Goal: Task Accomplishment & Management: Manage account settings

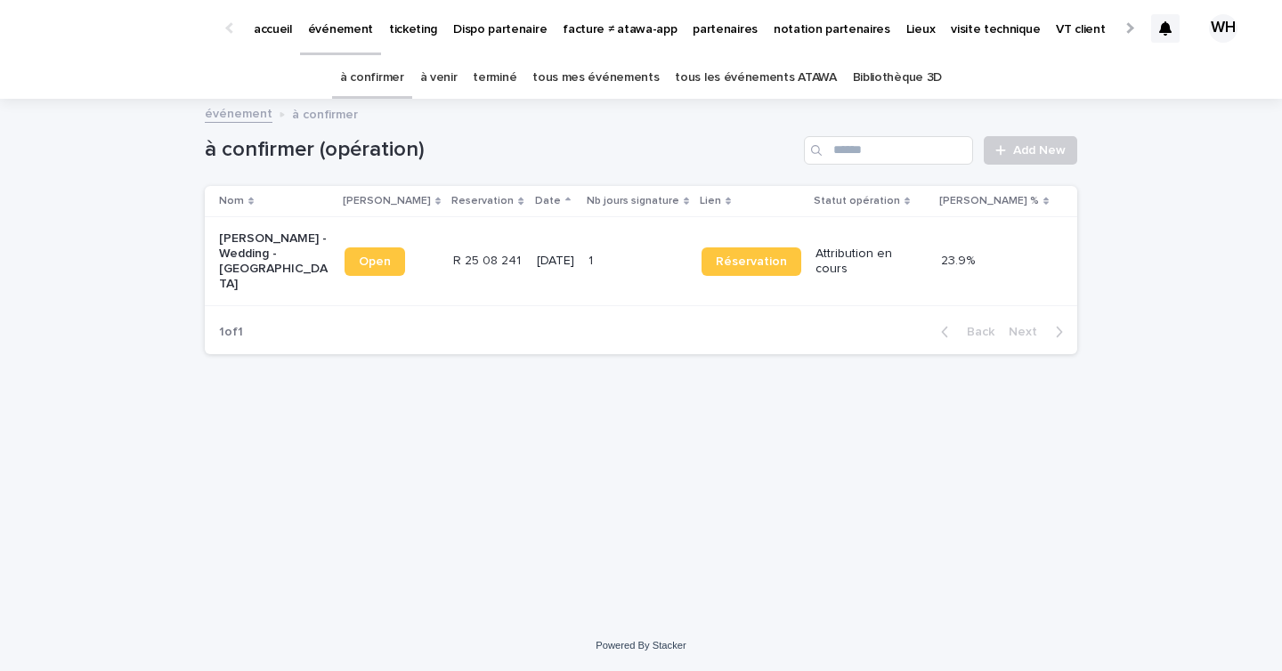
click at [1166, 32] on icon at bounding box center [1165, 28] width 12 height 14
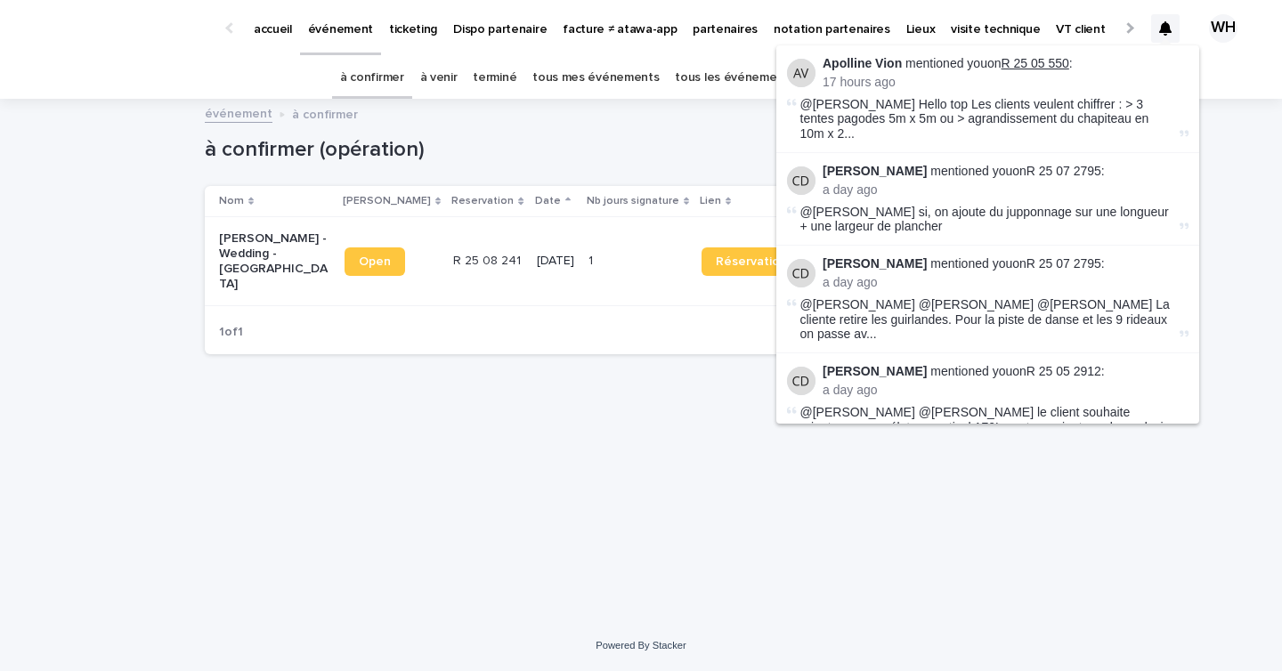
click at [1041, 65] on link "R 25 05 550" at bounding box center [1036, 63] width 68 height 14
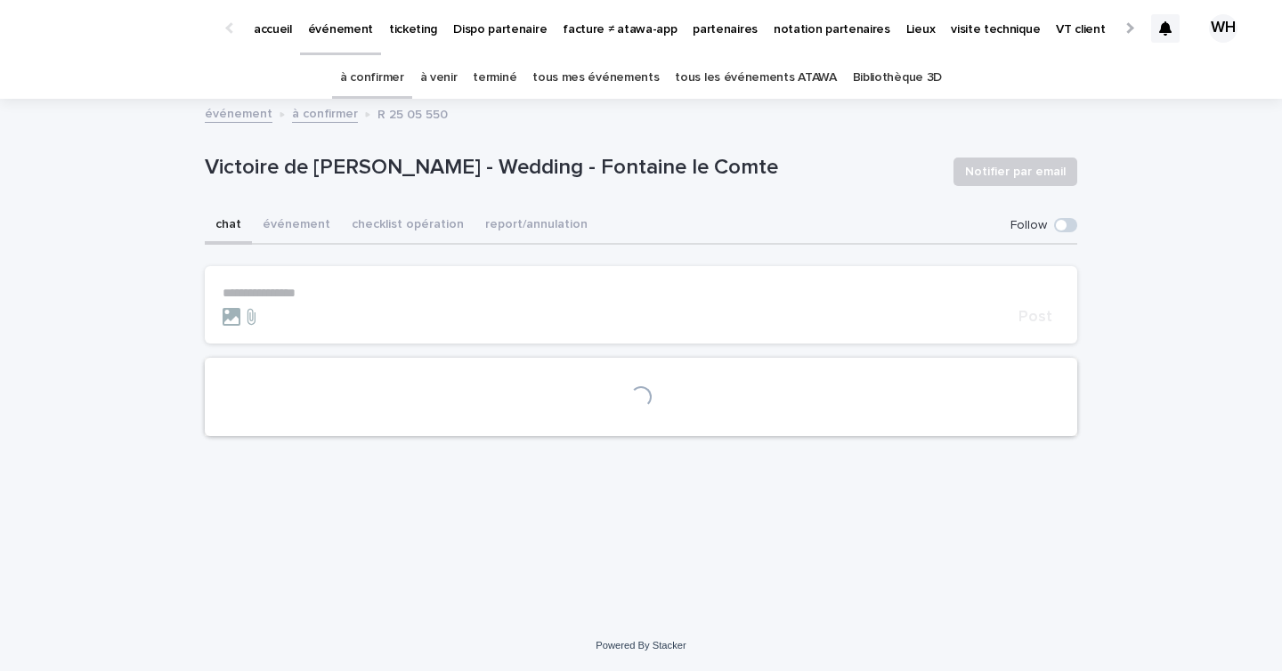
click at [394, 294] on p "**********" at bounding box center [641, 293] width 837 height 15
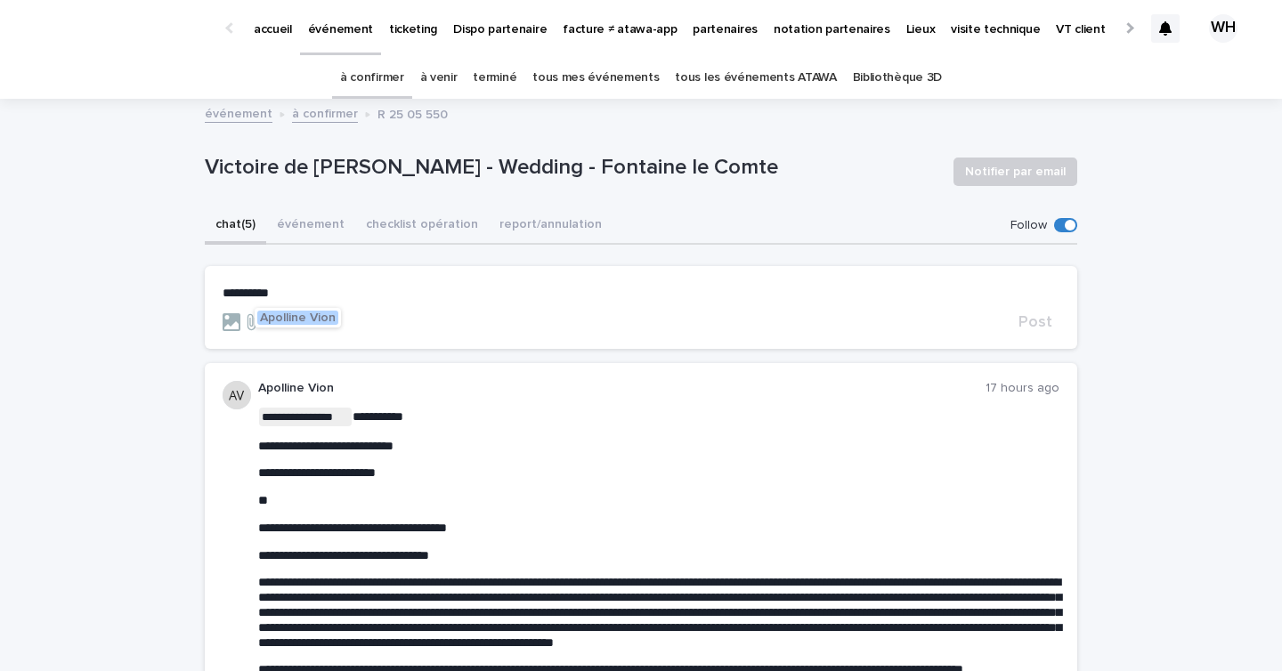
click at [323, 320] on span "Apolline Vion" at bounding box center [298, 318] width 76 height 12
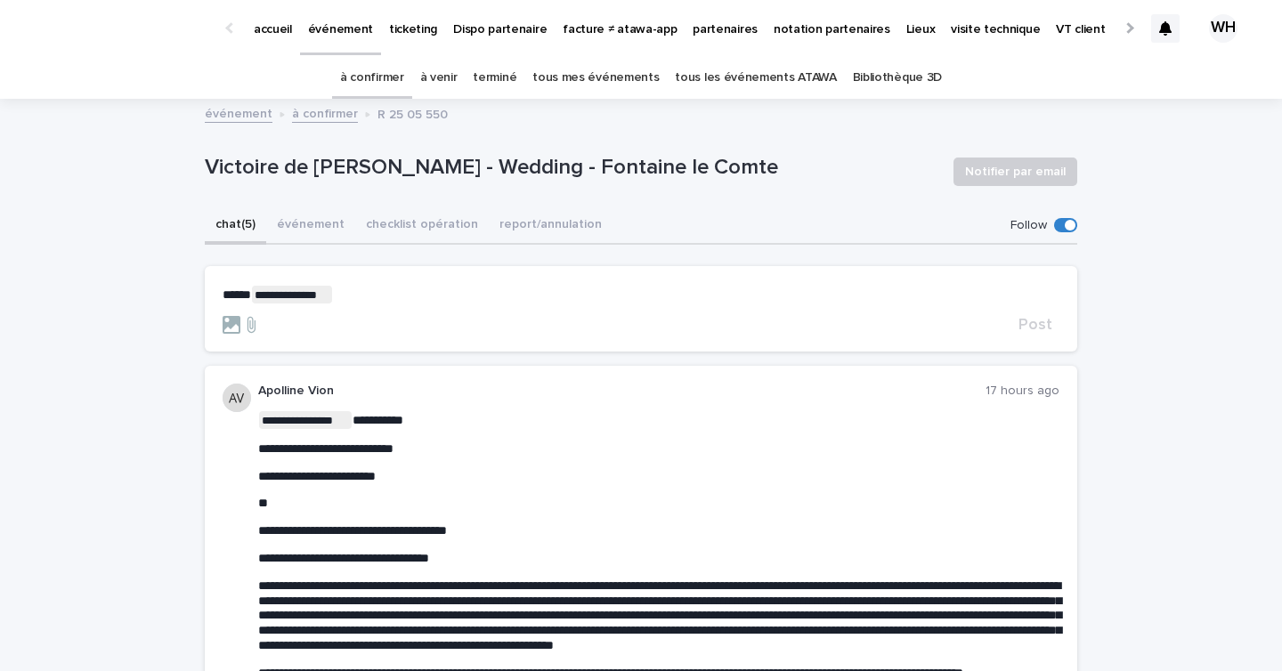
click at [351, 296] on p "**********" at bounding box center [641, 295] width 837 height 18
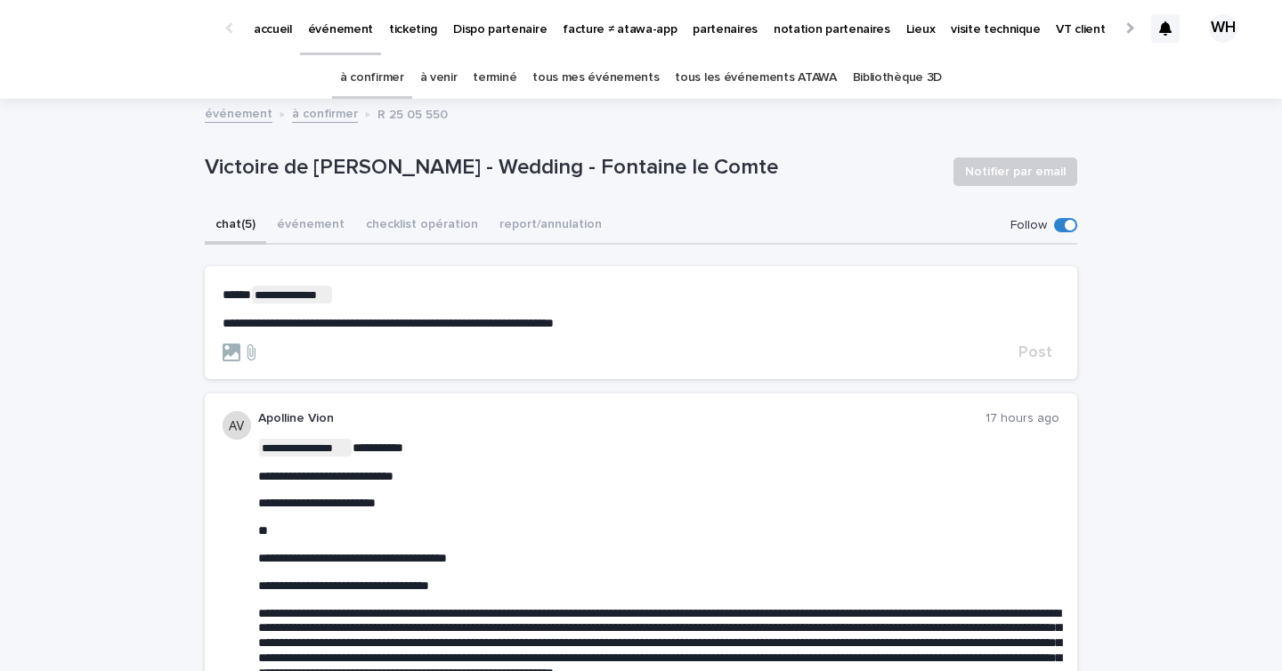
click at [554, 321] on span "**********" at bounding box center [388, 323] width 331 height 12
click at [0, 0] on lt-span "****" at bounding box center [0, 0] width 0 height 0
click at [646, 320] on p "**********" at bounding box center [641, 323] width 837 height 15
click at [836, 316] on p "**********" at bounding box center [641, 323] width 837 height 15
click at [839, 322] on span "**********" at bounding box center [531, 323] width 616 height 12
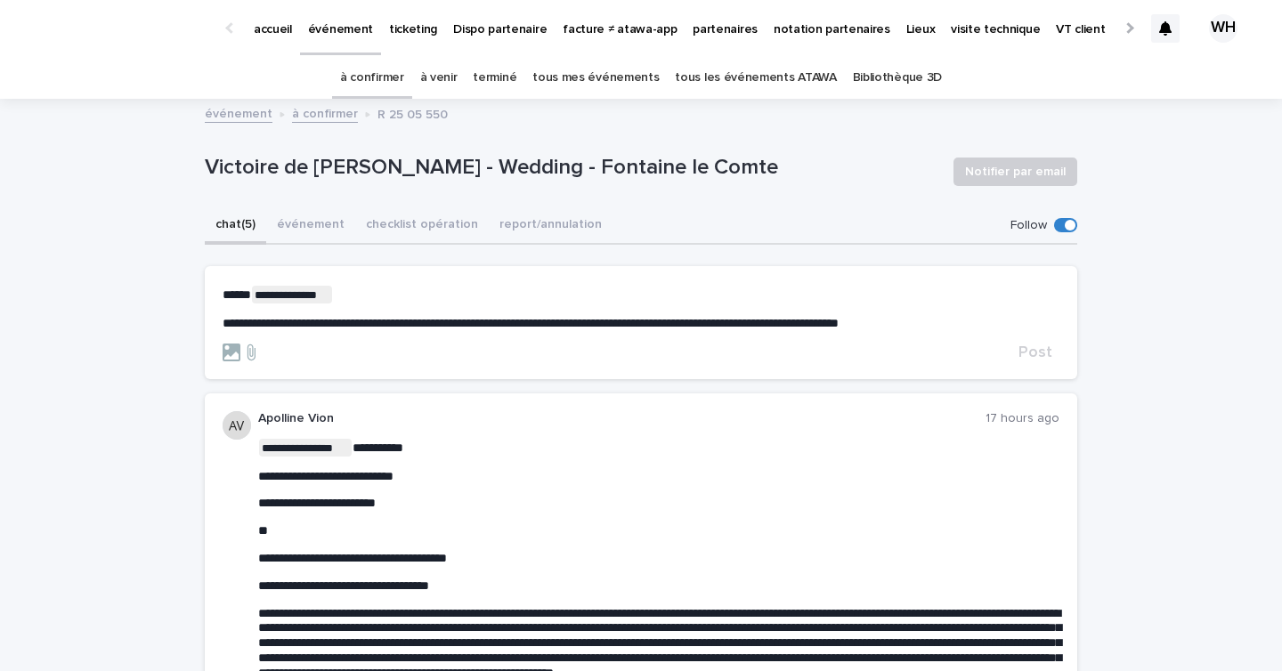
click at [0, 0] on lt-span "* *****" at bounding box center [0, 0] width 0 height 0
click at [1037, 345] on span "Post" at bounding box center [1036, 353] width 34 height 16
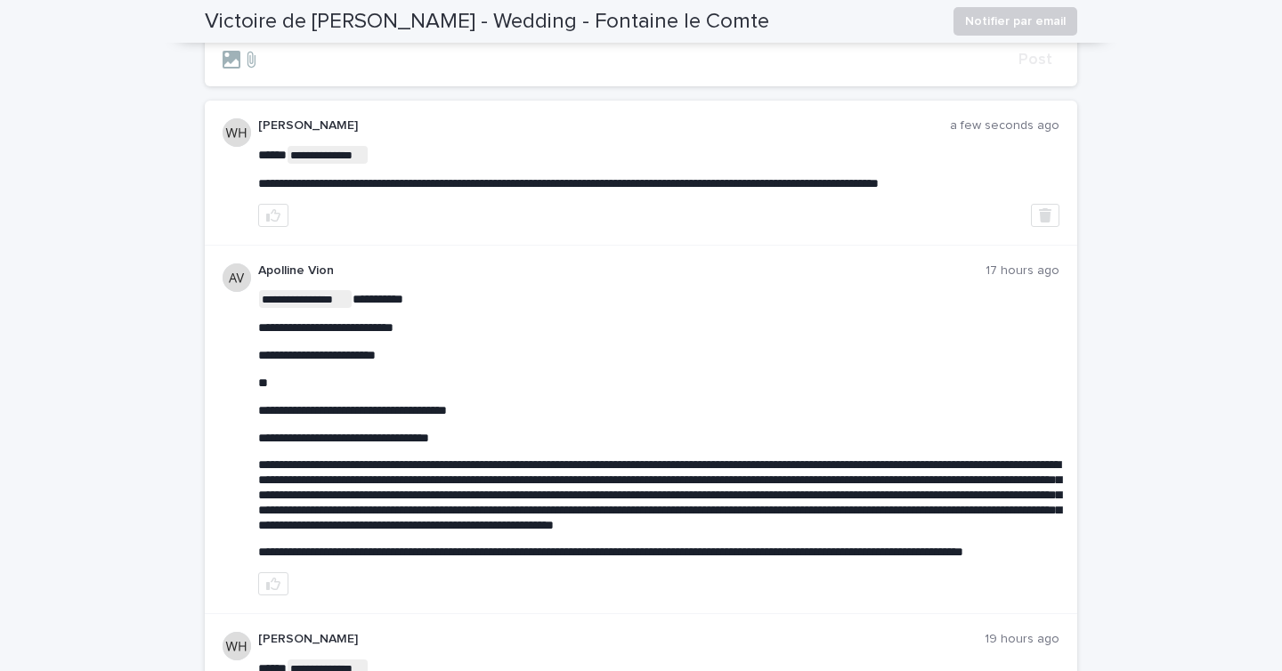
scroll to position [262, 0]
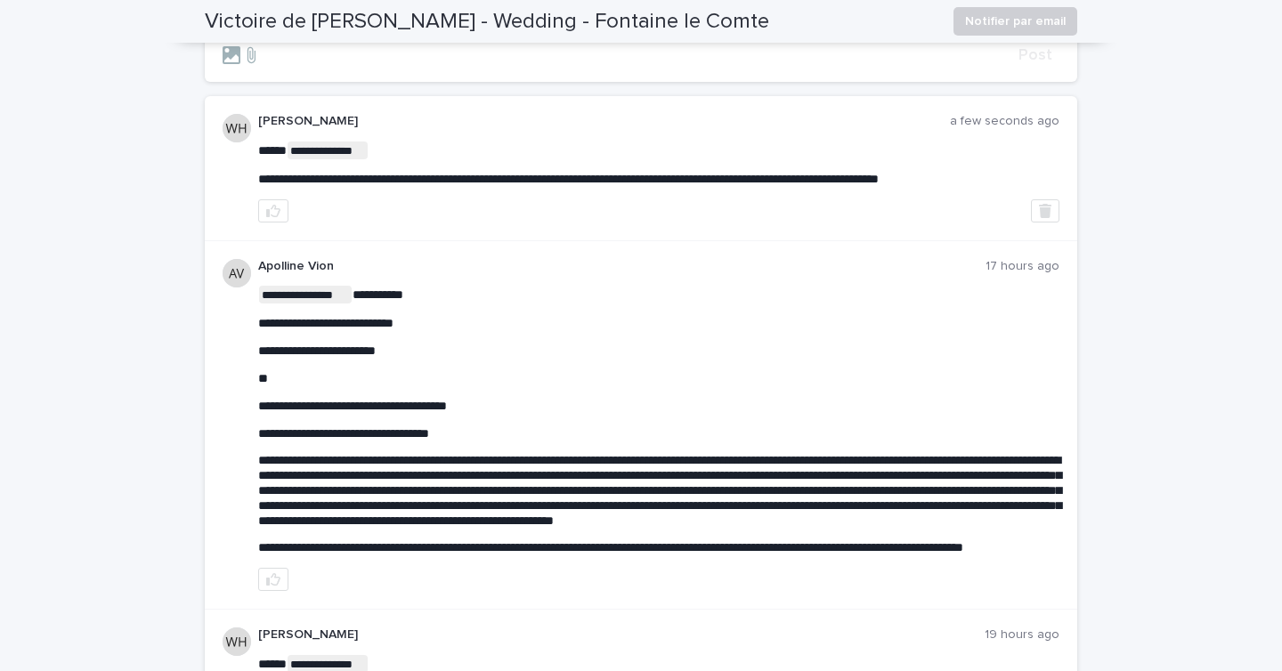
click at [574, 241] on div "**********" at bounding box center [641, 426] width 873 height 370
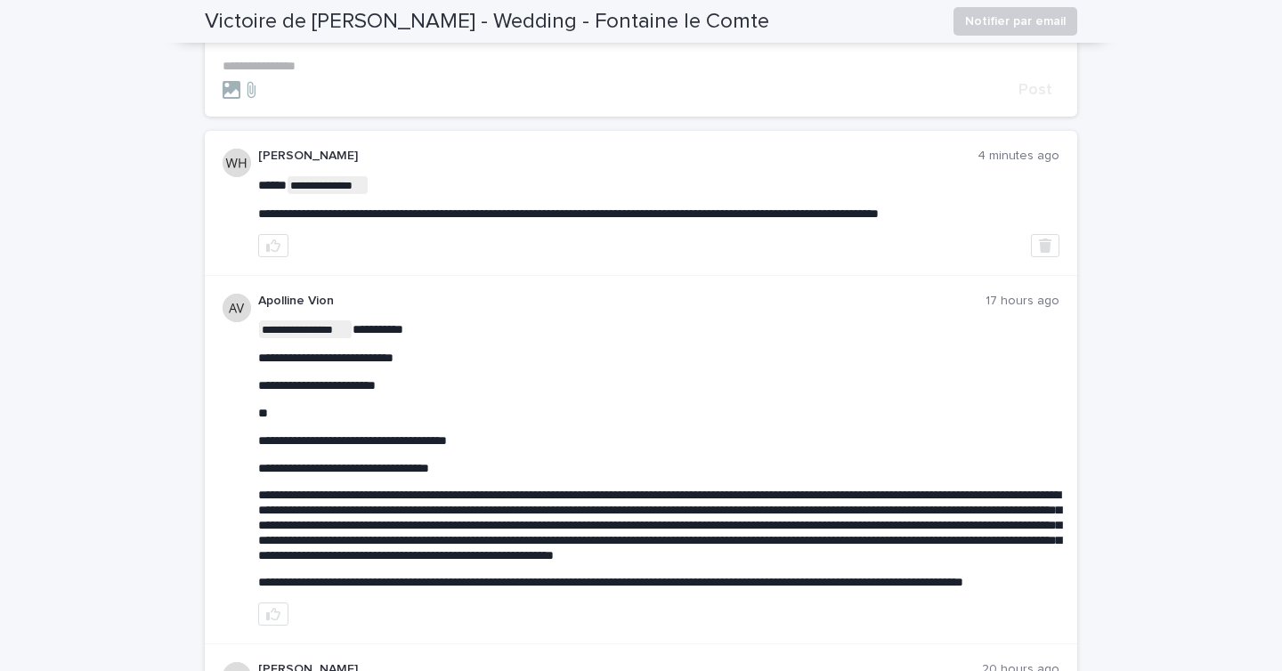
scroll to position [0, 0]
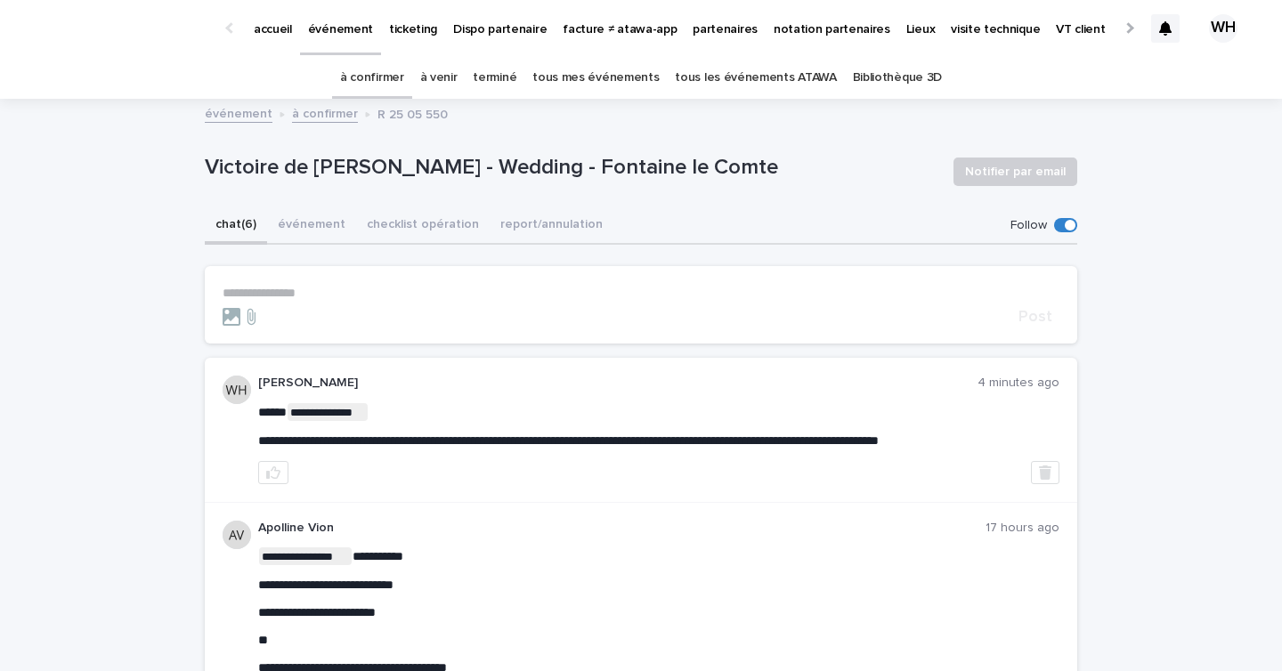
click at [440, 77] on link "à venir" at bounding box center [438, 78] width 37 height 42
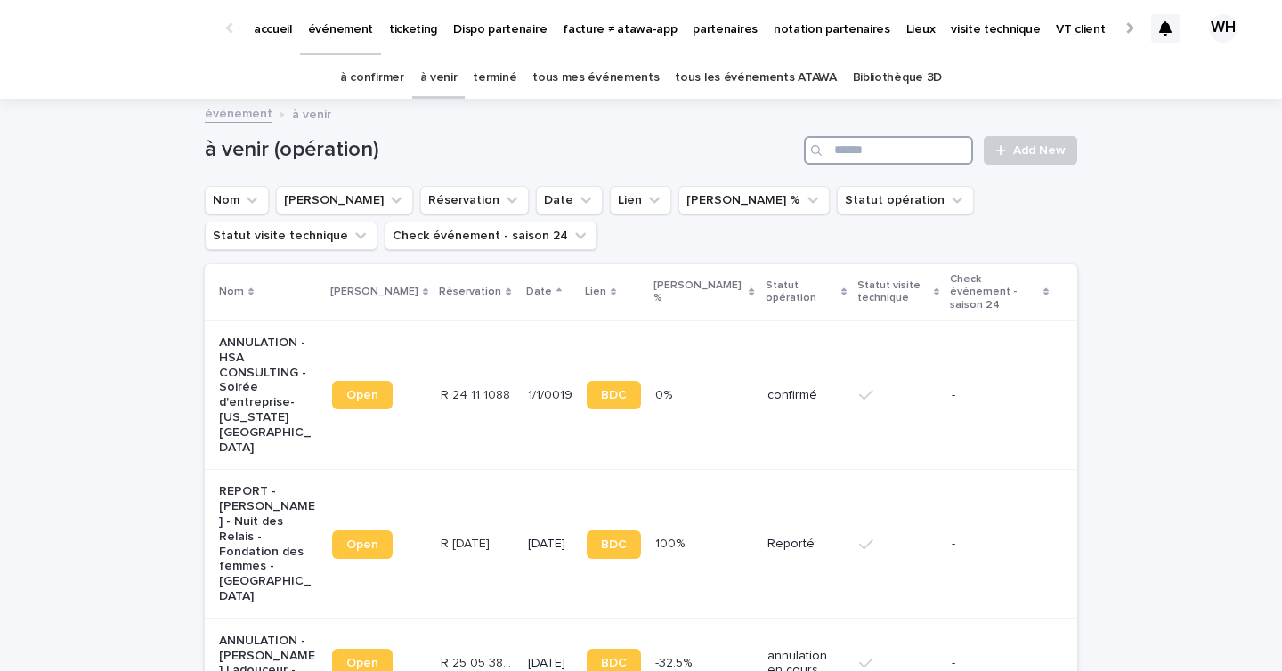
click at [903, 150] on input "Search" at bounding box center [888, 150] width 169 height 28
type input "****"
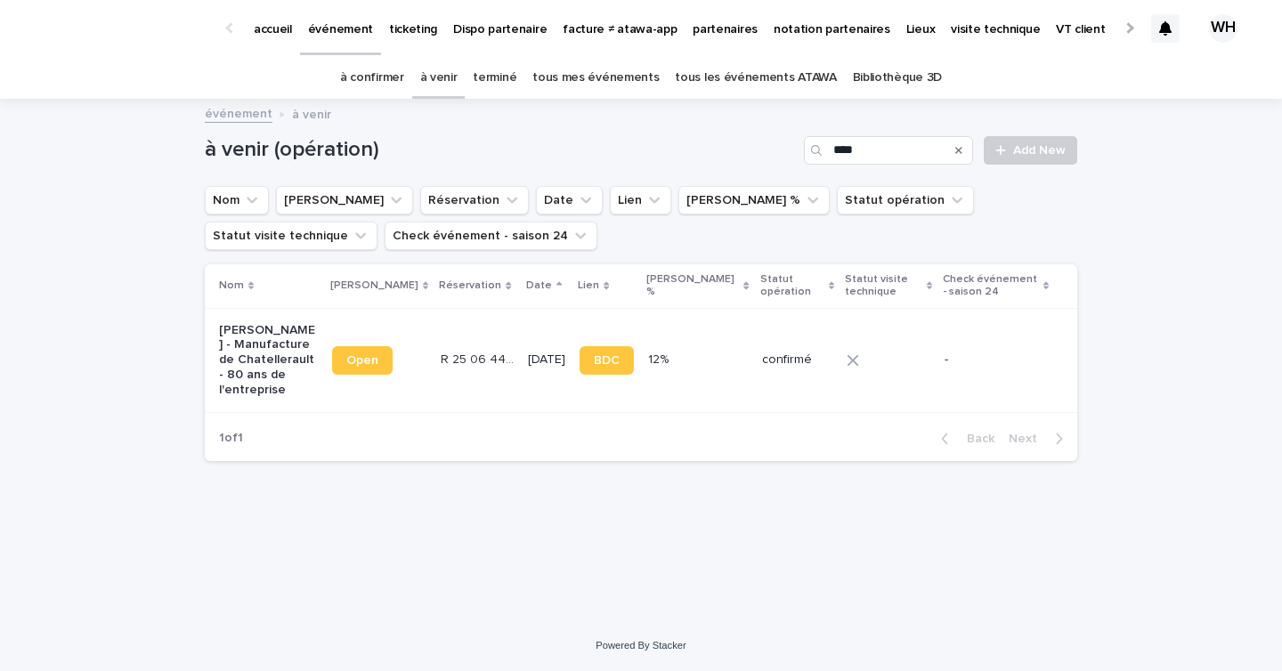
click at [550, 325] on td "28/3/2026" at bounding box center [547, 360] width 52 height 104
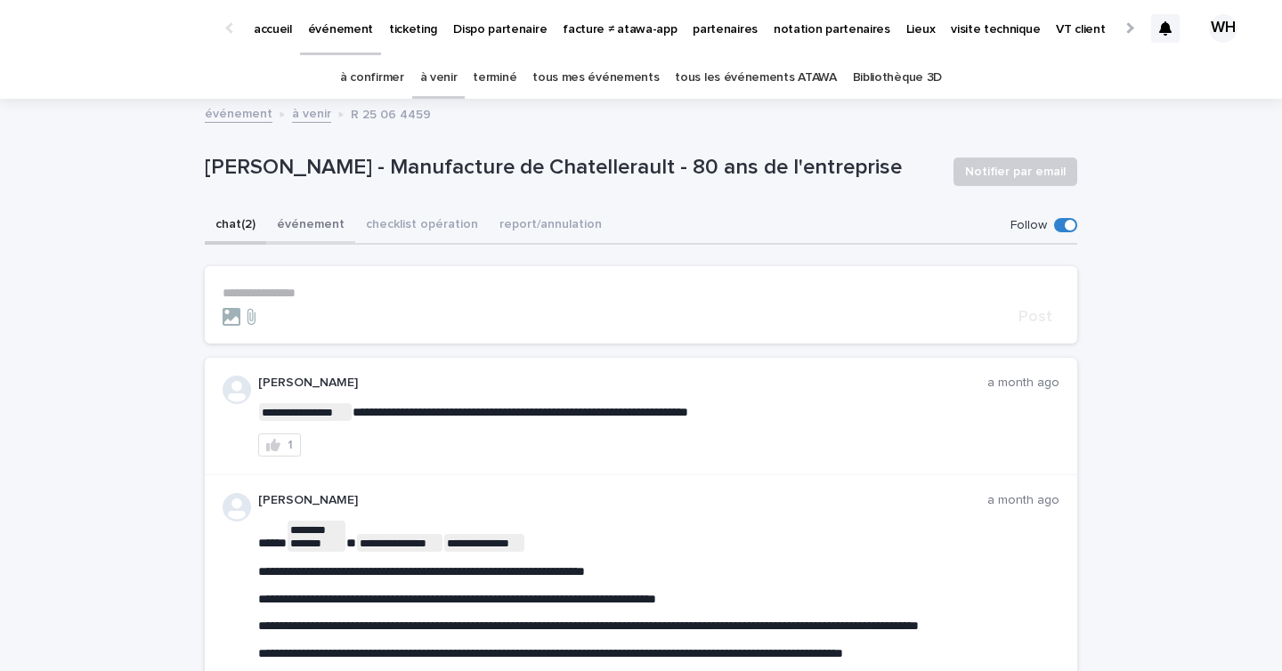
click at [317, 232] on button "événement" at bounding box center [310, 225] width 89 height 37
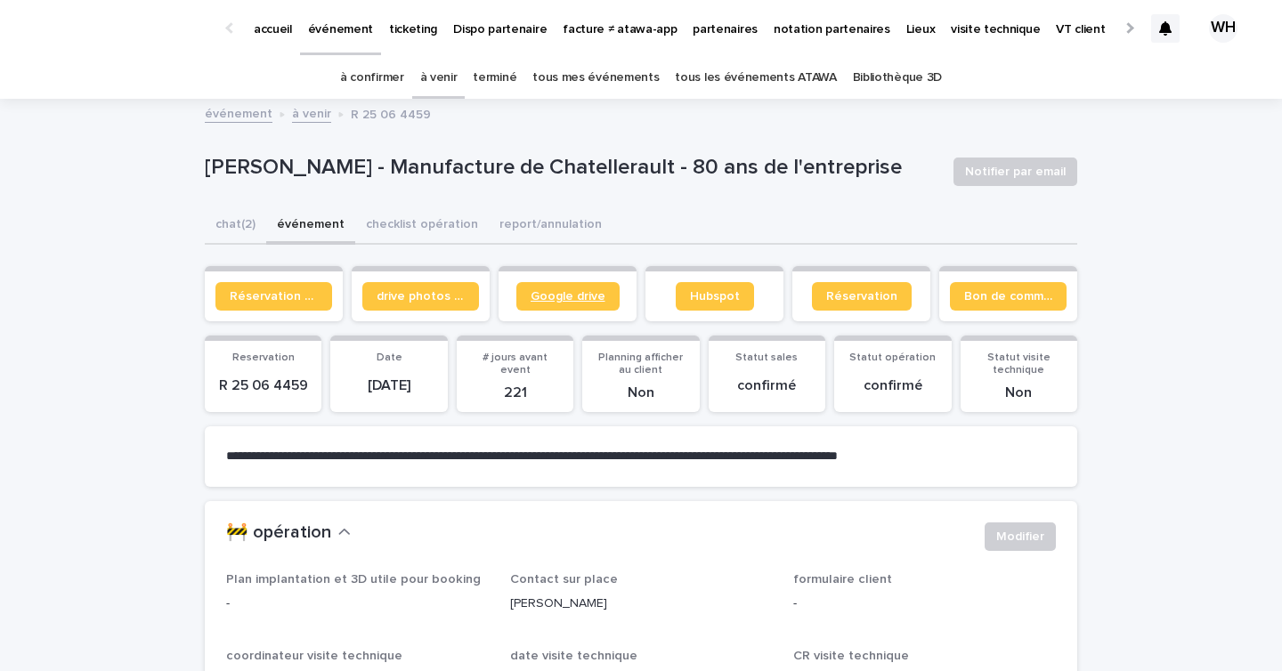
click at [568, 294] on span "Google drive" at bounding box center [568, 296] width 75 height 12
click at [1167, 23] on icon at bounding box center [1165, 28] width 12 height 14
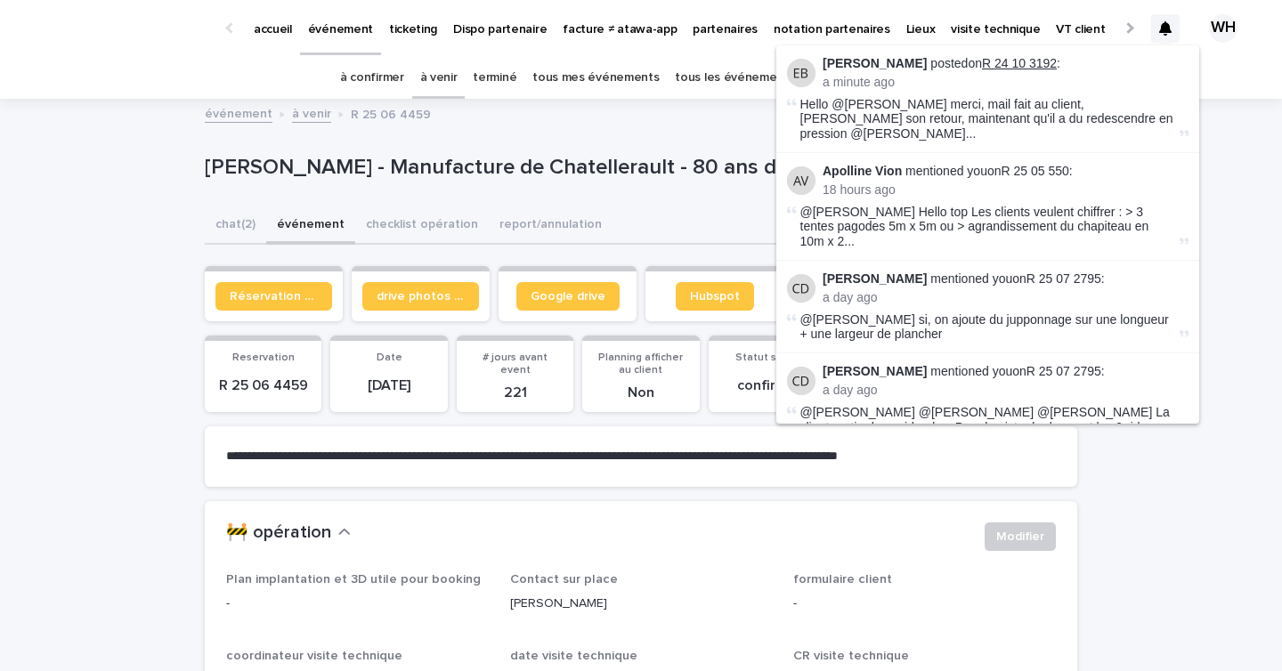
click at [1027, 61] on link "R 24 10 3192" at bounding box center [1019, 63] width 75 height 14
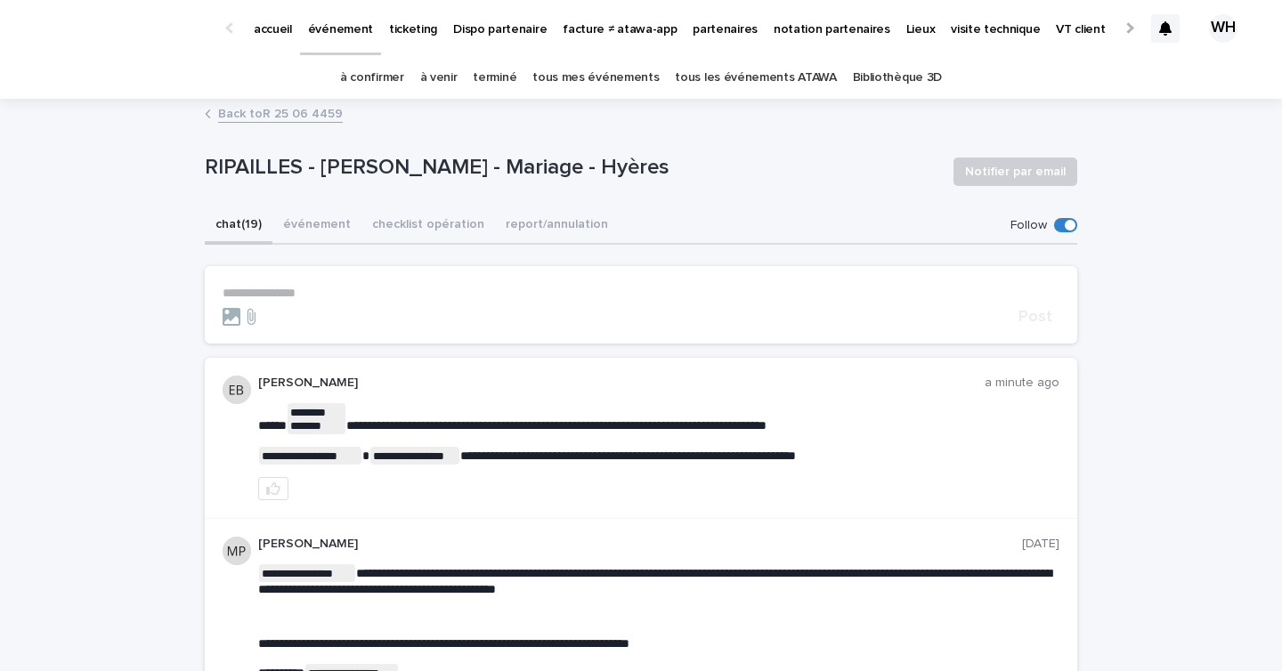
click at [1165, 28] on icon at bounding box center [1165, 28] width 12 height 14
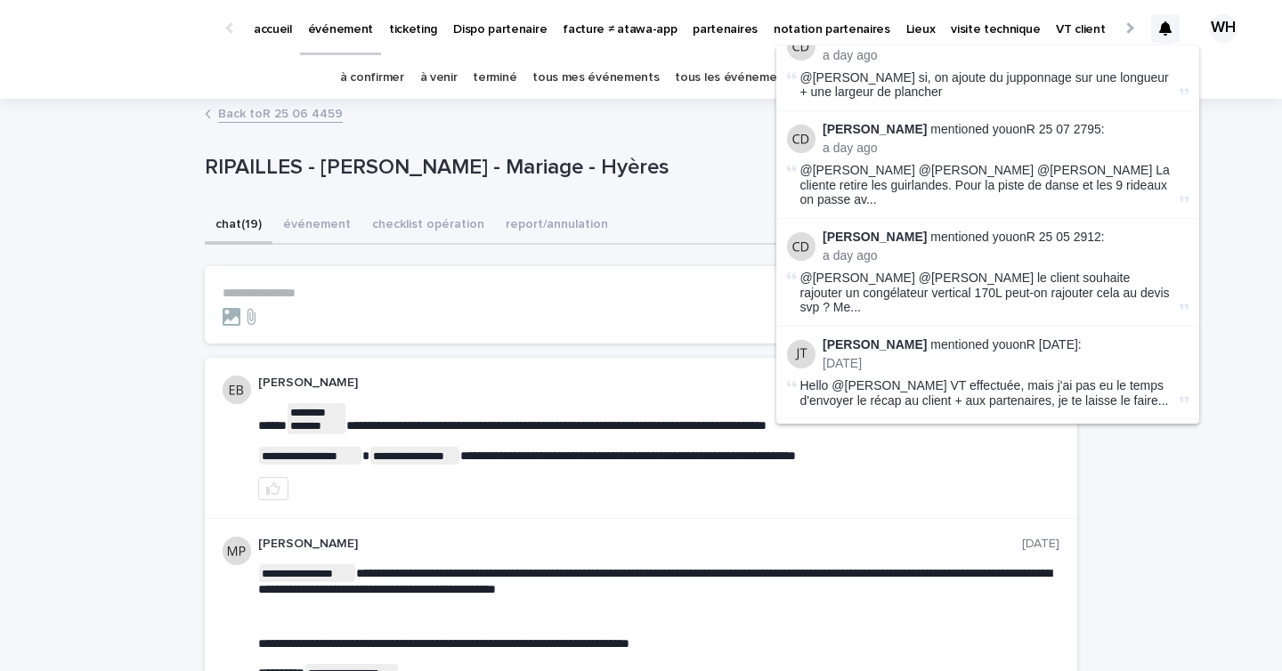
scroll to position [248, 0]
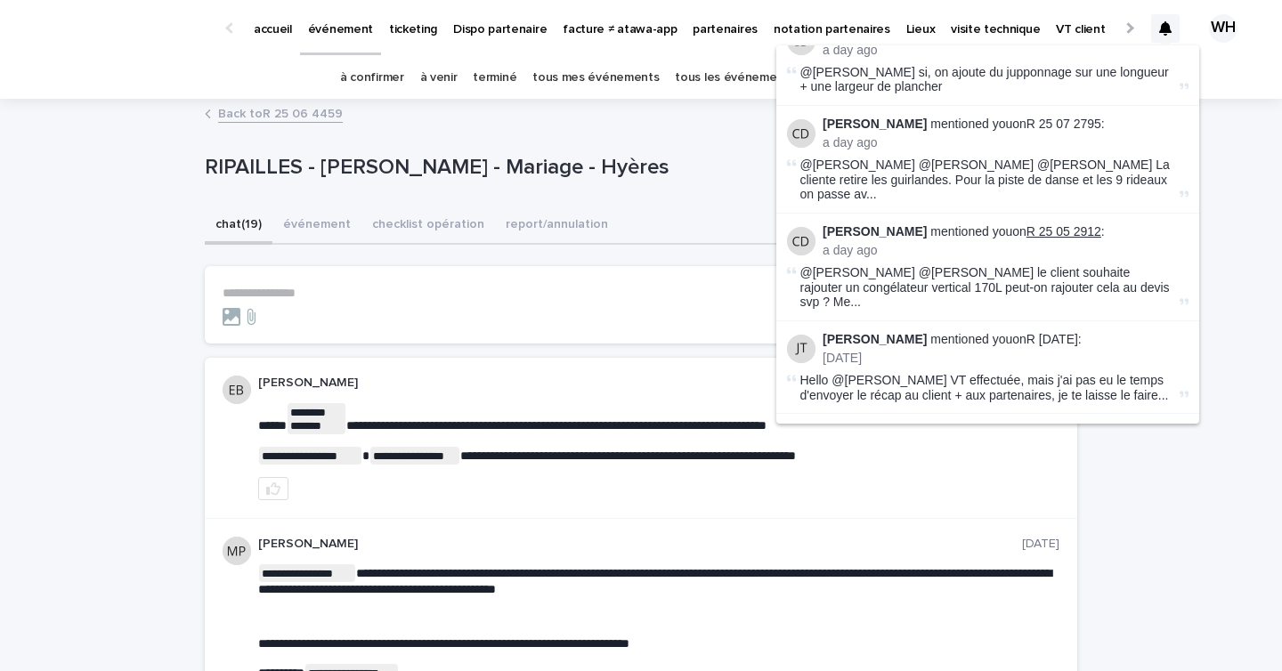
click at [1038, 224] on link "R 25 05 2912" at bounding box center [1064, 231] width 75 height 14
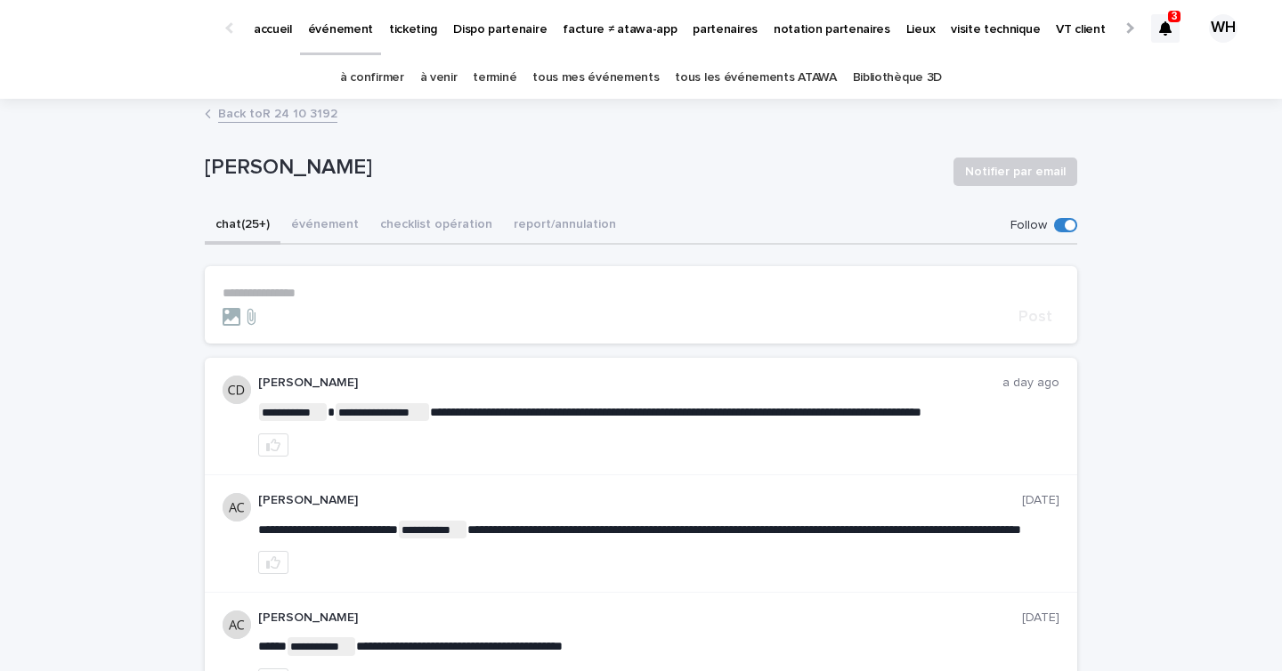
click at [329, 26] on p "événement" at bounding box center [340, 18] width 65 height 37
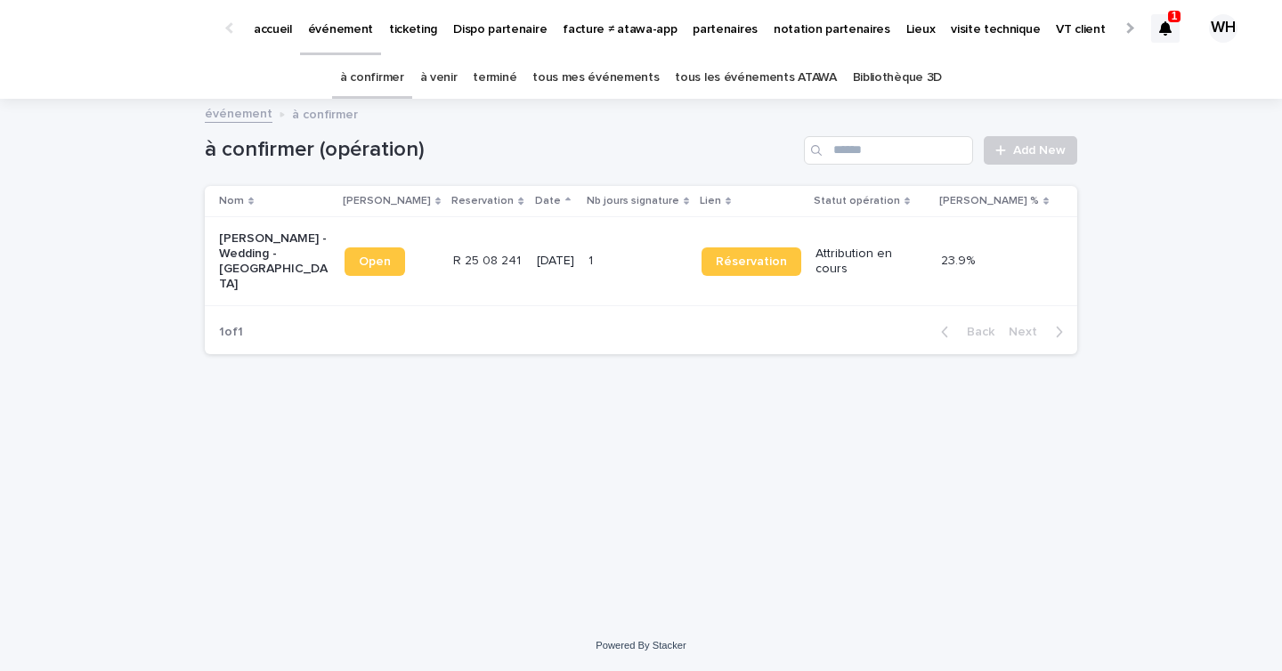
click at [1153, 20] on div at bounding box center [1165, 28] width 28 height 28
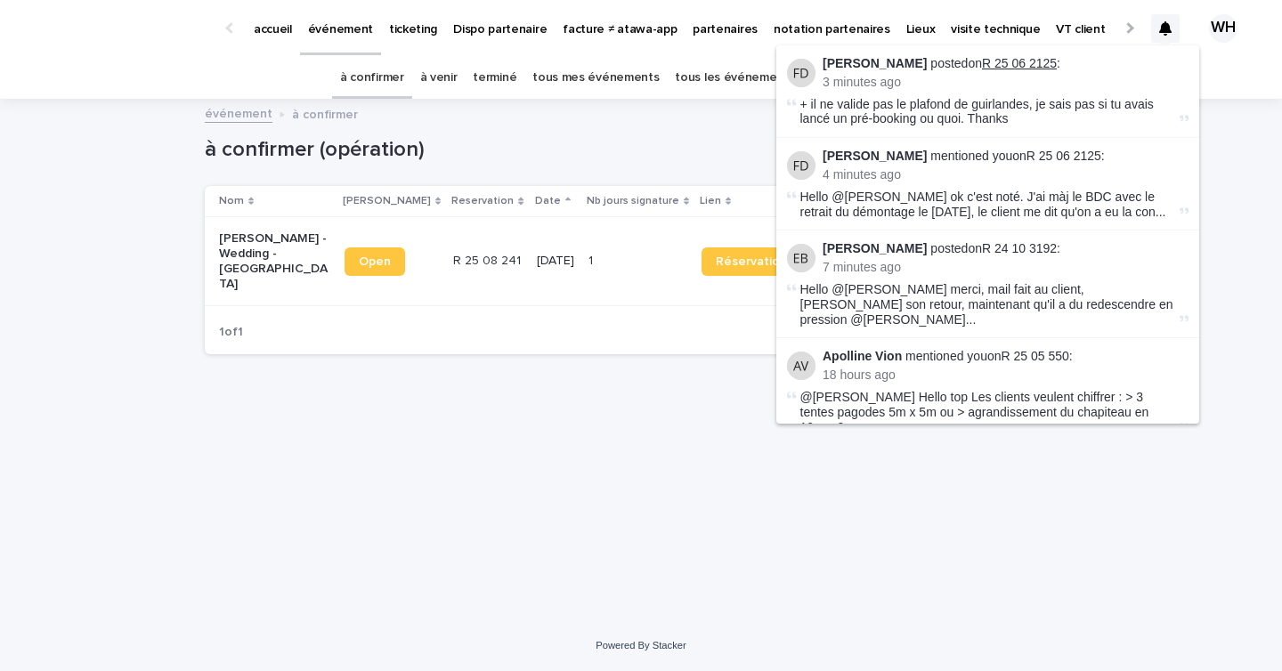
click at [1003, 59] on link "R 25 06 2125" at bounding box center [1019, 63] width 75 height 14
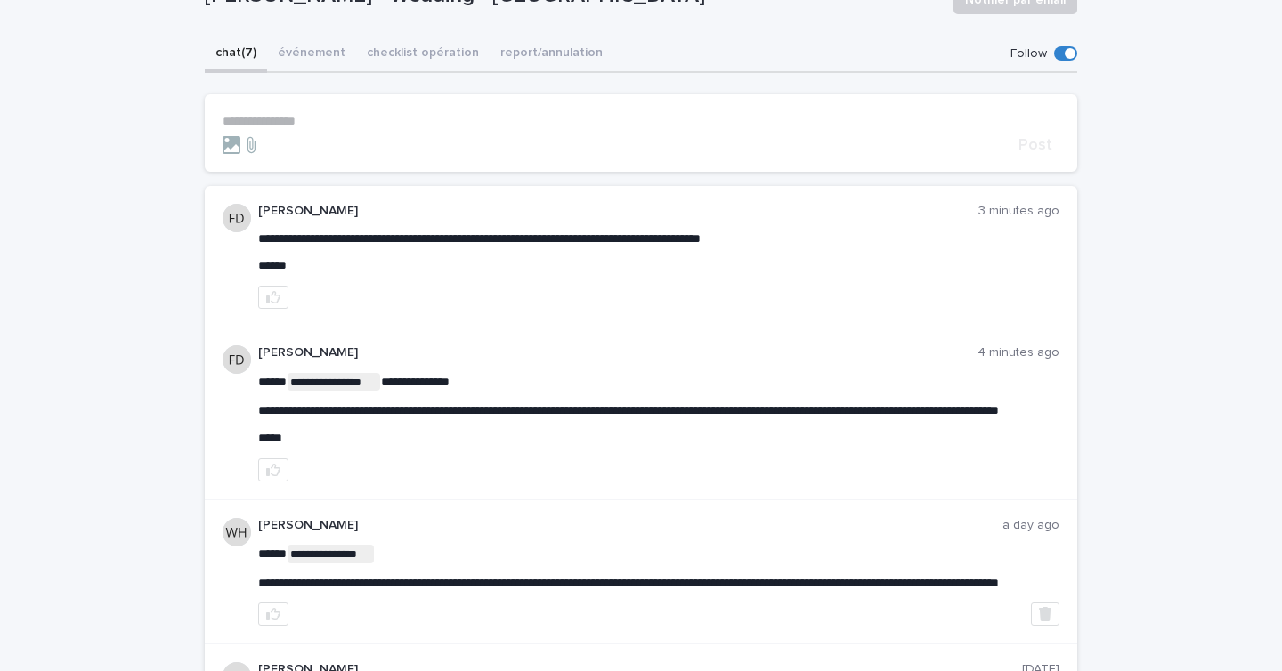
scroll to position [183, 0]
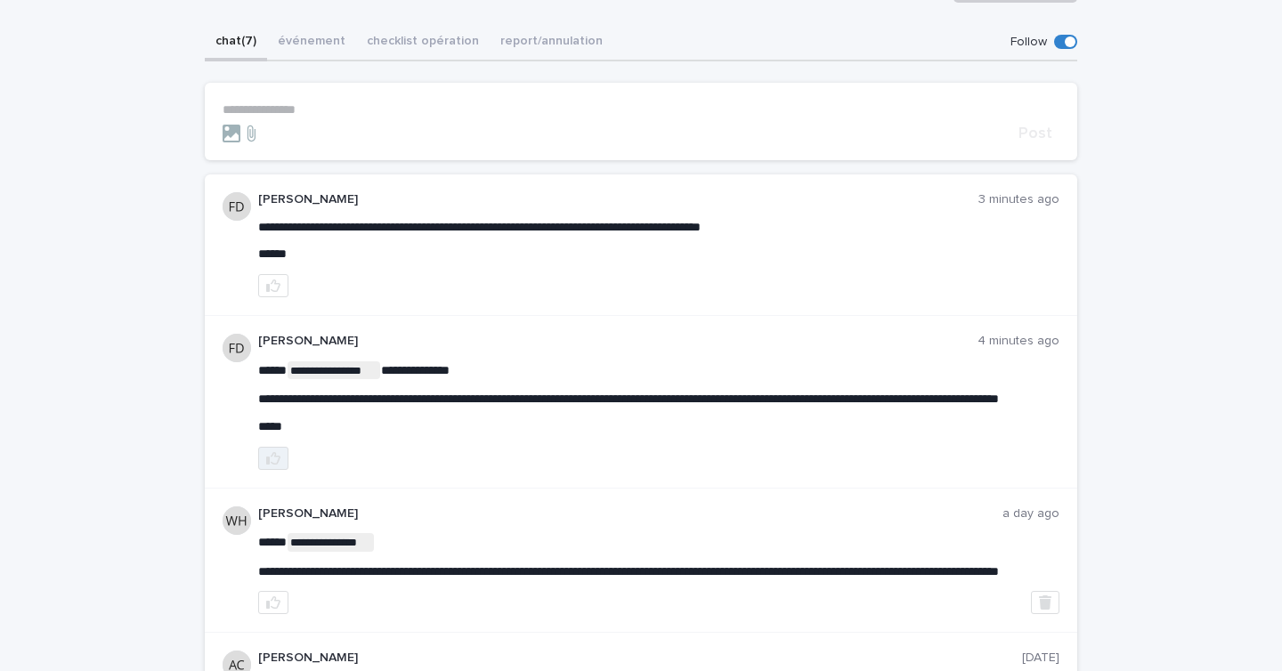
click at [285, 465] on button "button" at bounding box center [273, 458] width 30 height 23
click at [281, 288] on button "button" at bounding box center [273, 285] width 30 height 23
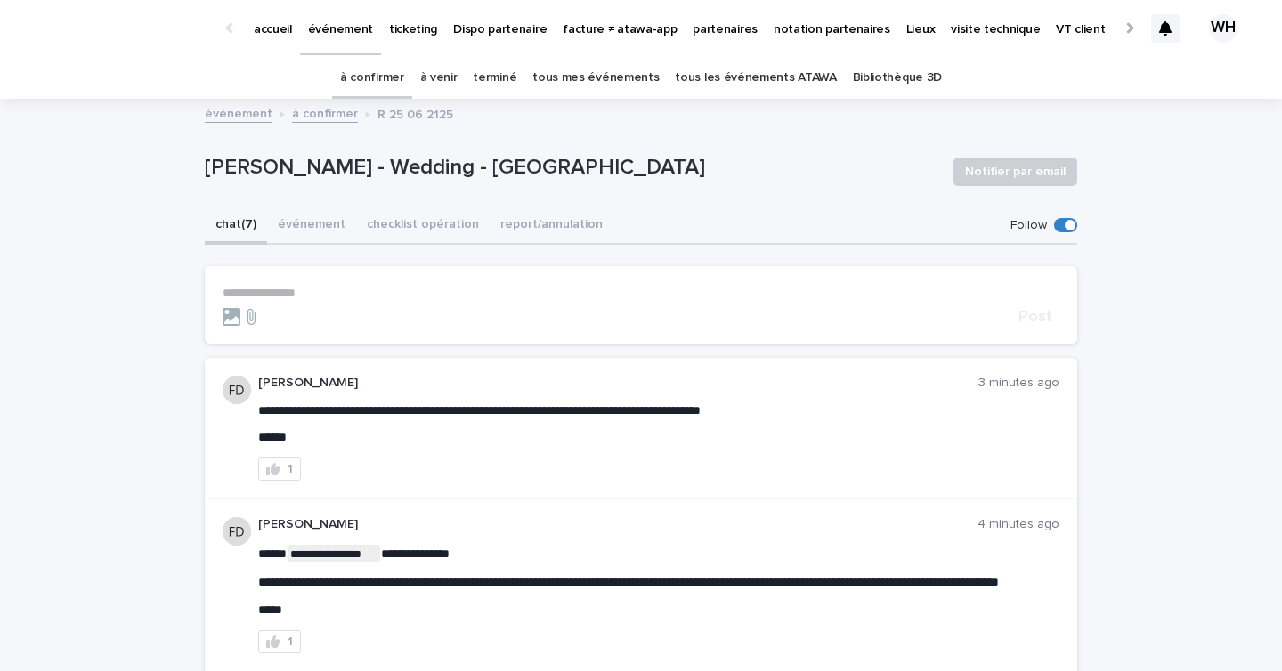
click at [337, 37] on link "événement" at bounding box center [340, 26] width 81 height 53
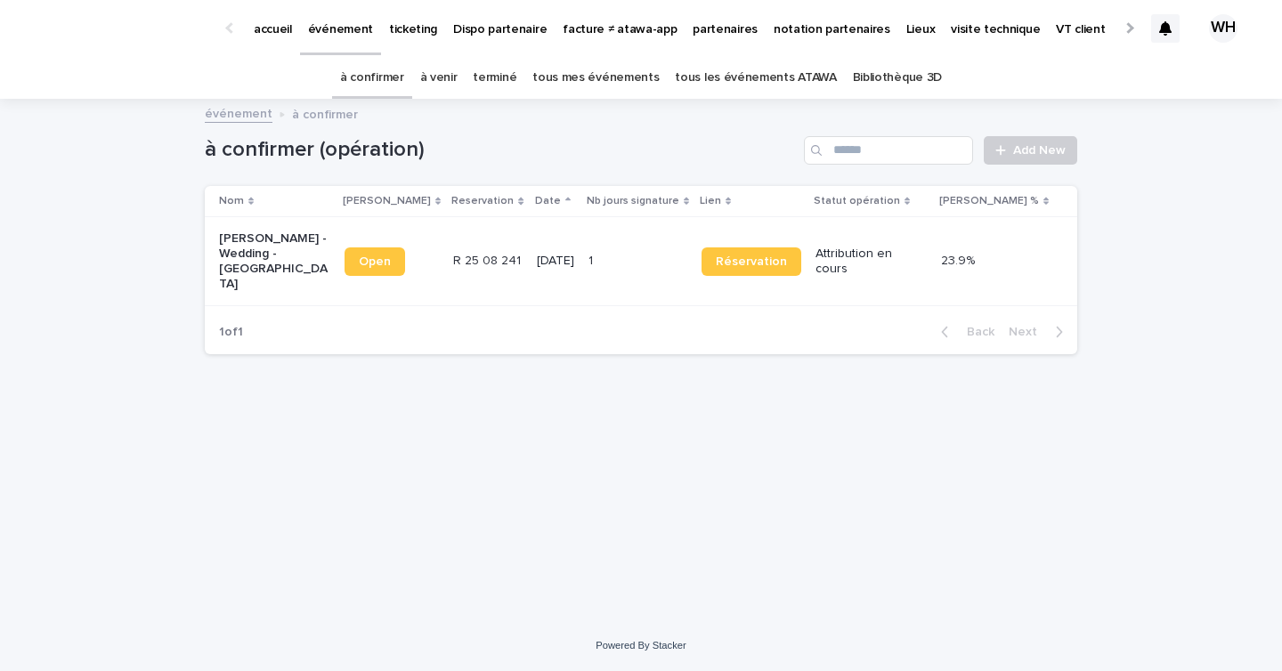
click at [1173, 28] on div at bounding box center [1165, 28] width 28 height 28
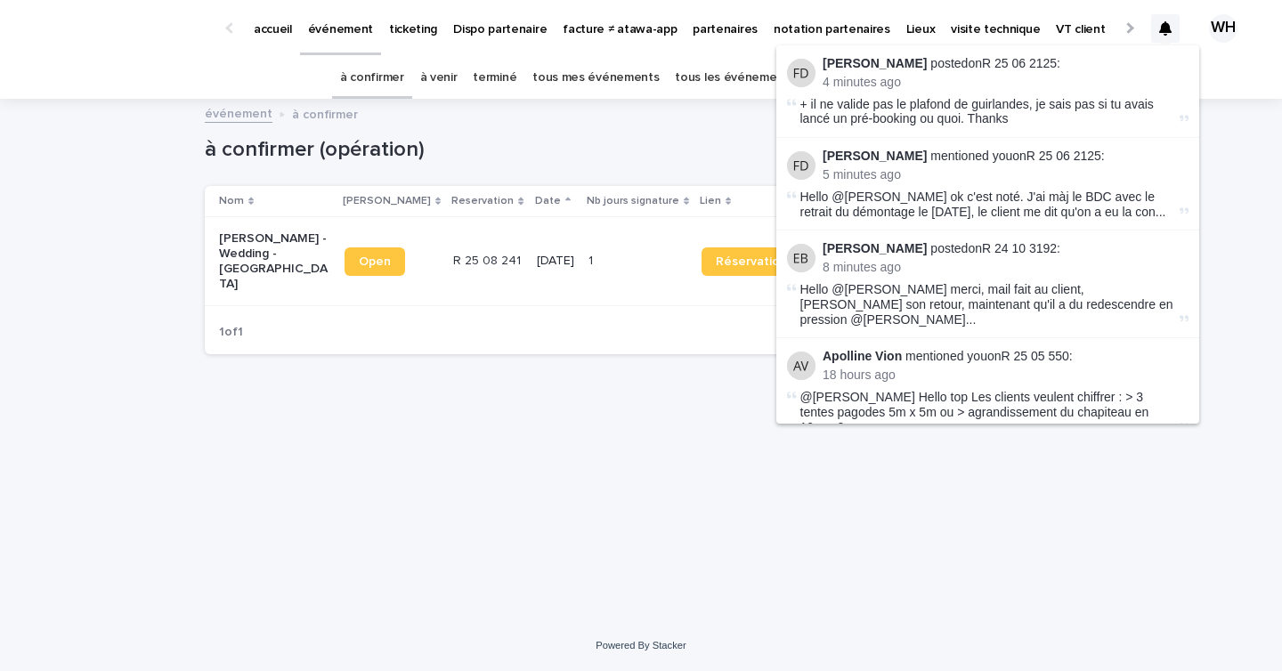
click at [1244, 138] on div "Loading... Saving… Loading... Saving… à confirmer (opération) Add New Nom Lien …" at bounding box center [641, 361] width 1282 height 520
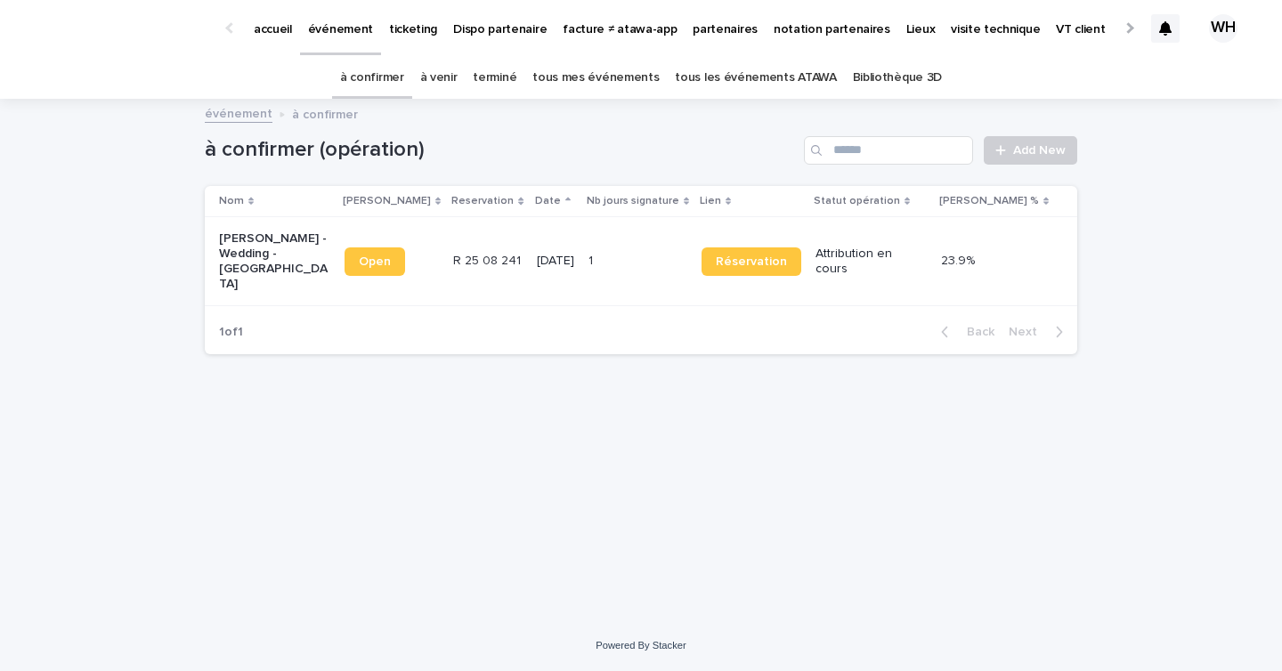
click at [660, 238] on td "1 1" at bounding box center [637, 261] width 113 height 89
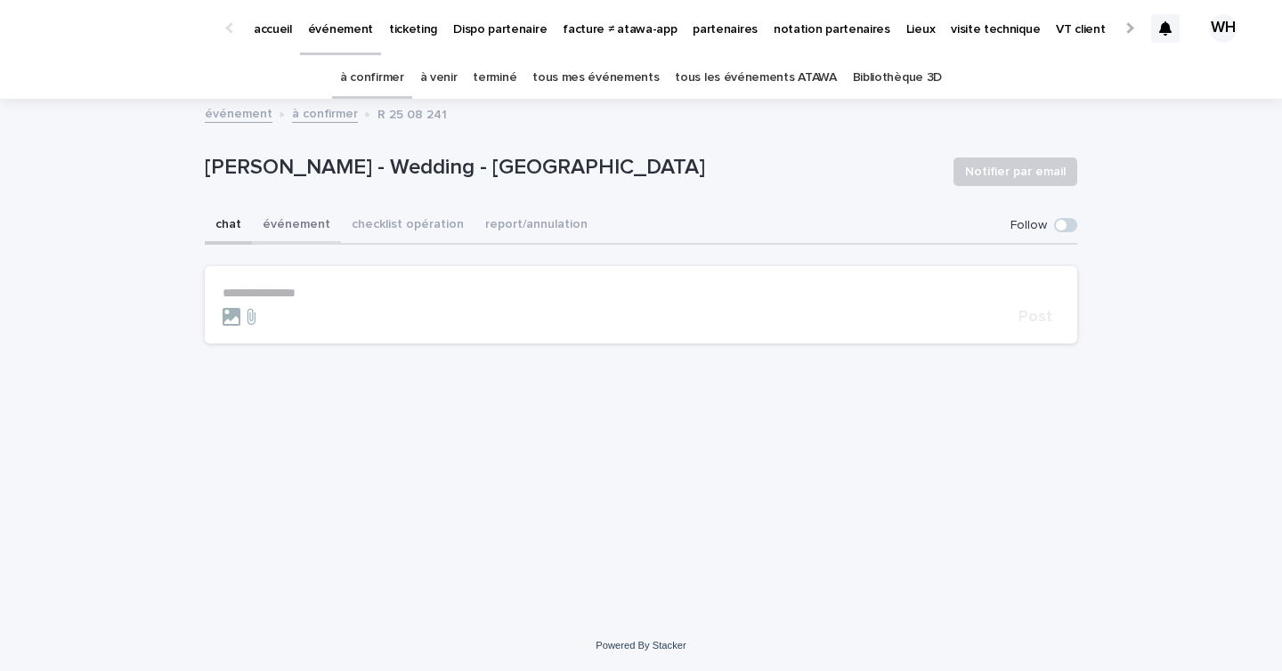
click at [308, 211] on button "événement" at bounding box center [296, 225] width 89 height 37
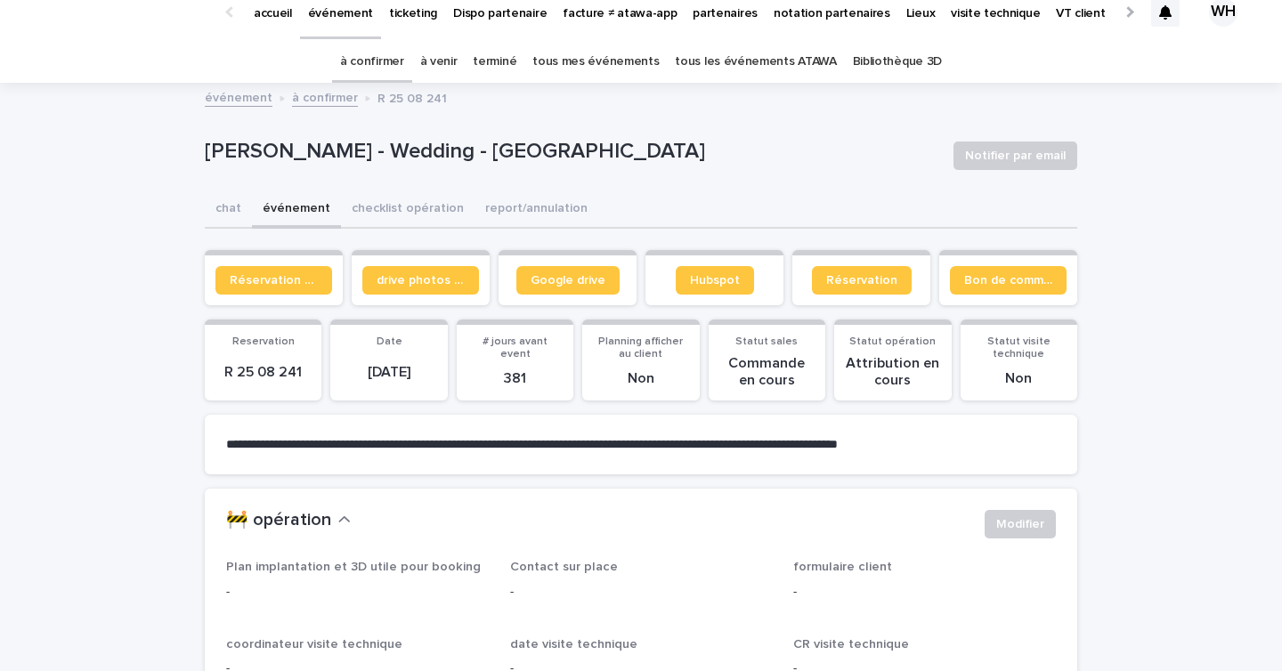
scroll to position [33, 0]
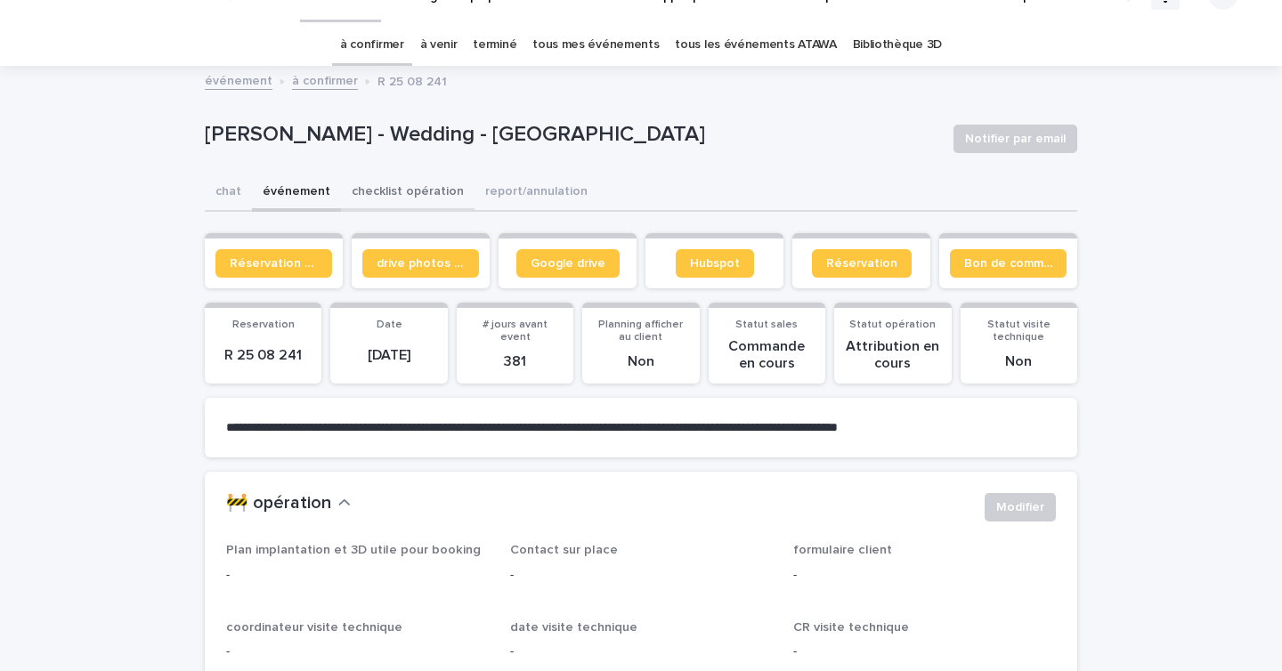
click at [412, 207] on button "checklist opération" at bounding box center [408, 193] width 134 height 37
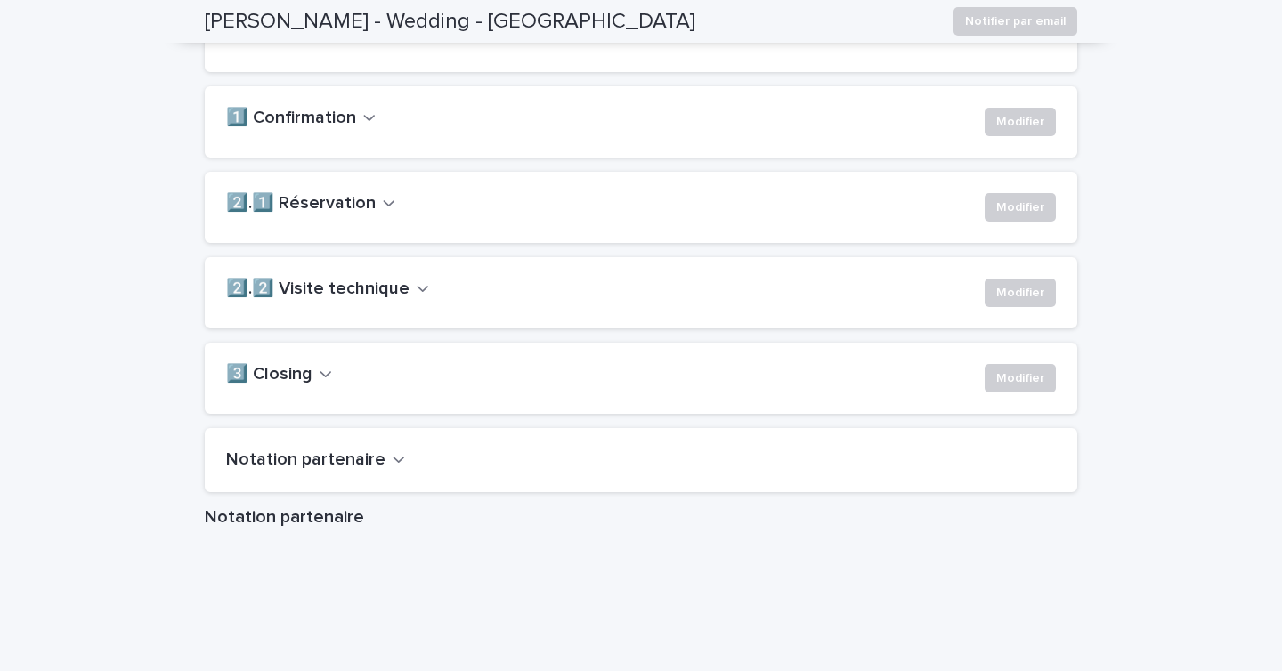
scroll to position [1280, 0]
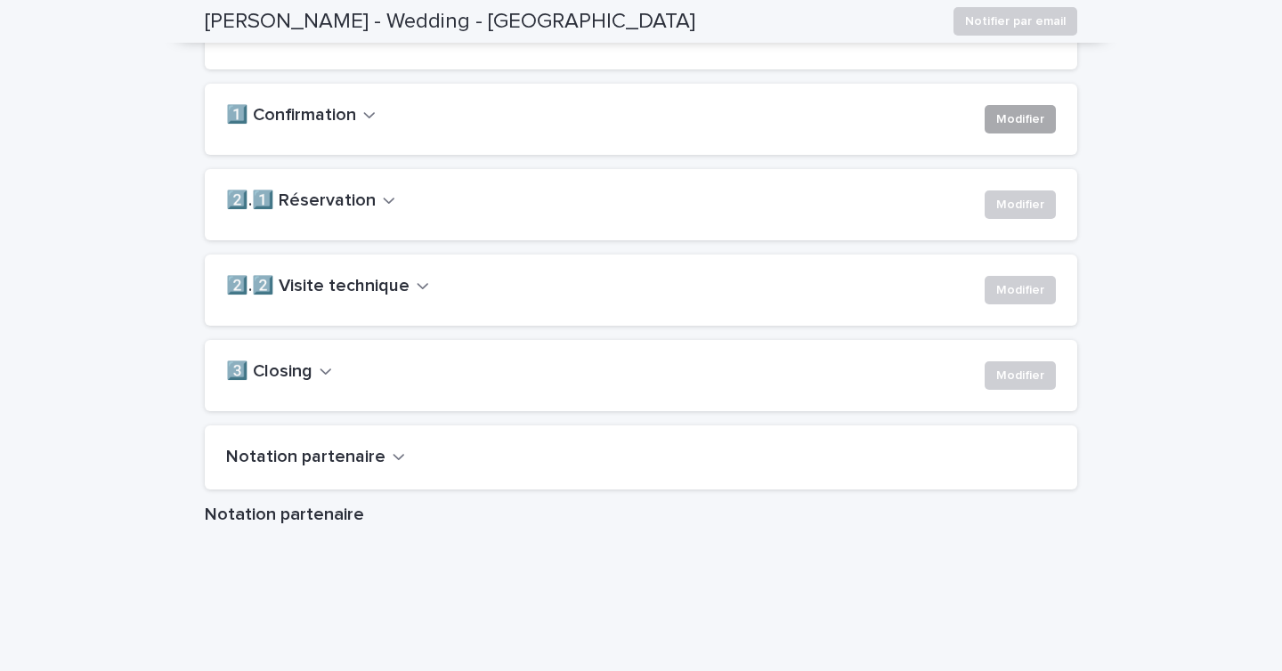
click at [1026, 128] on span "Modifier" at bounding box center [1020, 119] width 48 height 18
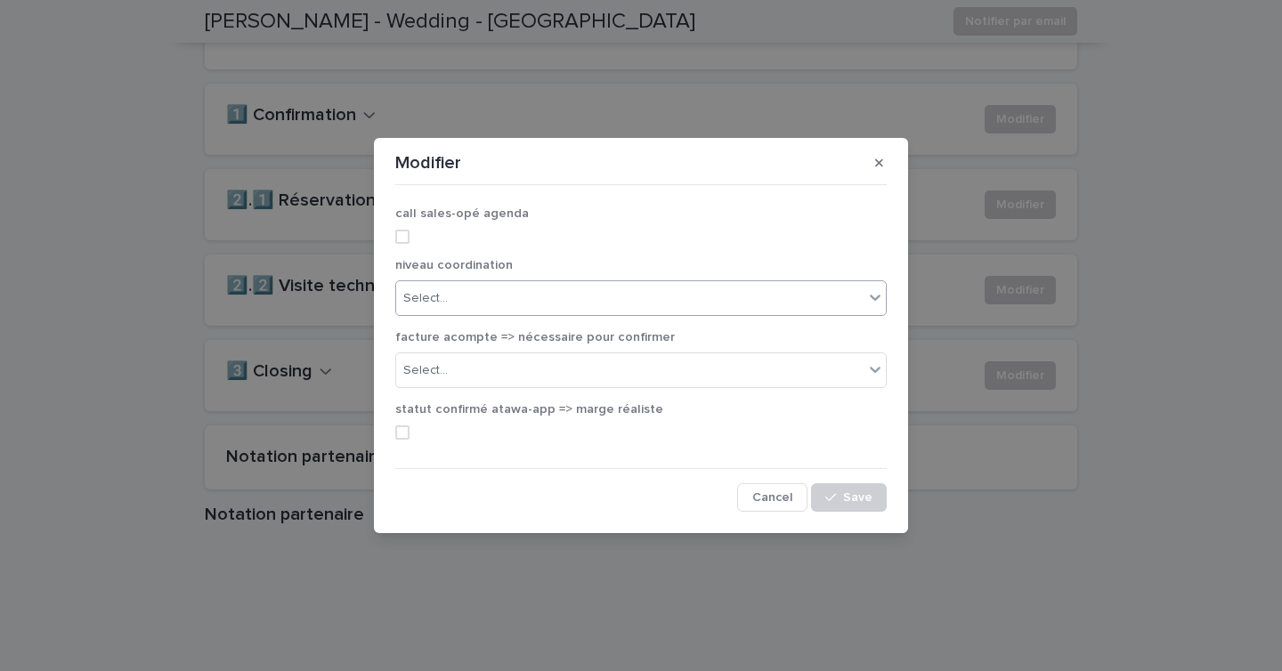
click at [616, 304] on div "Select..." at bounding box center [629, 298] width 467 height 29
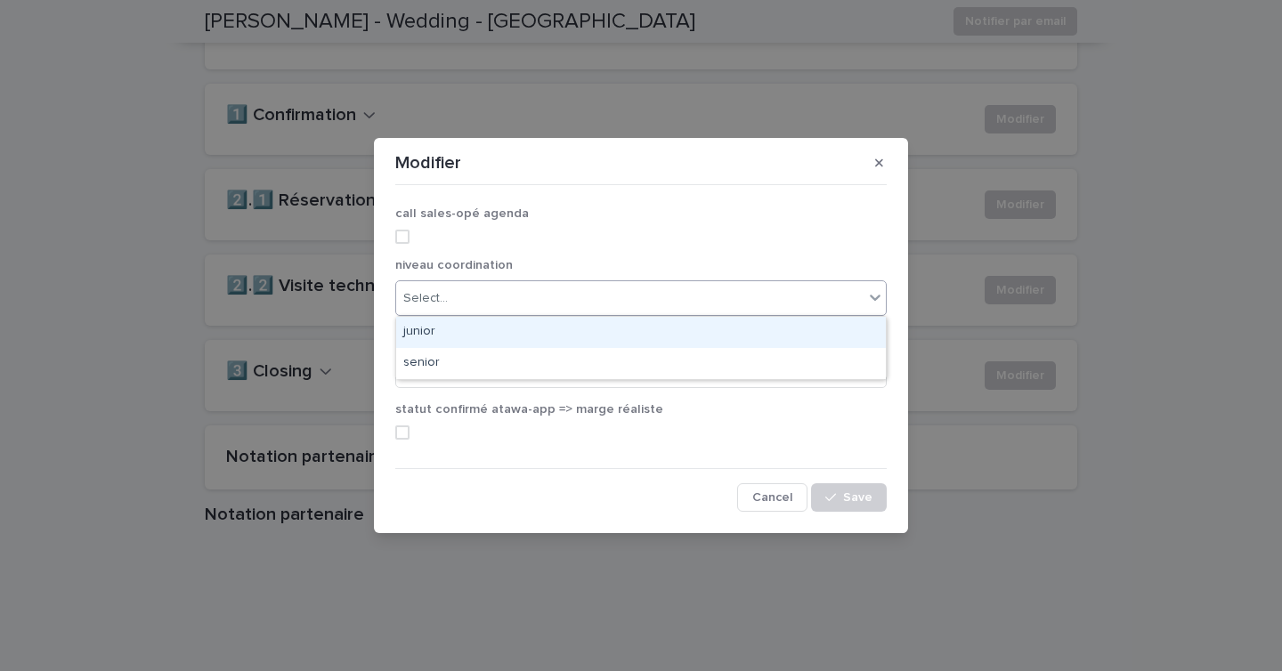
click at [581, 331] on div "junior" at bounding box center [641, 332] width 490 height 31
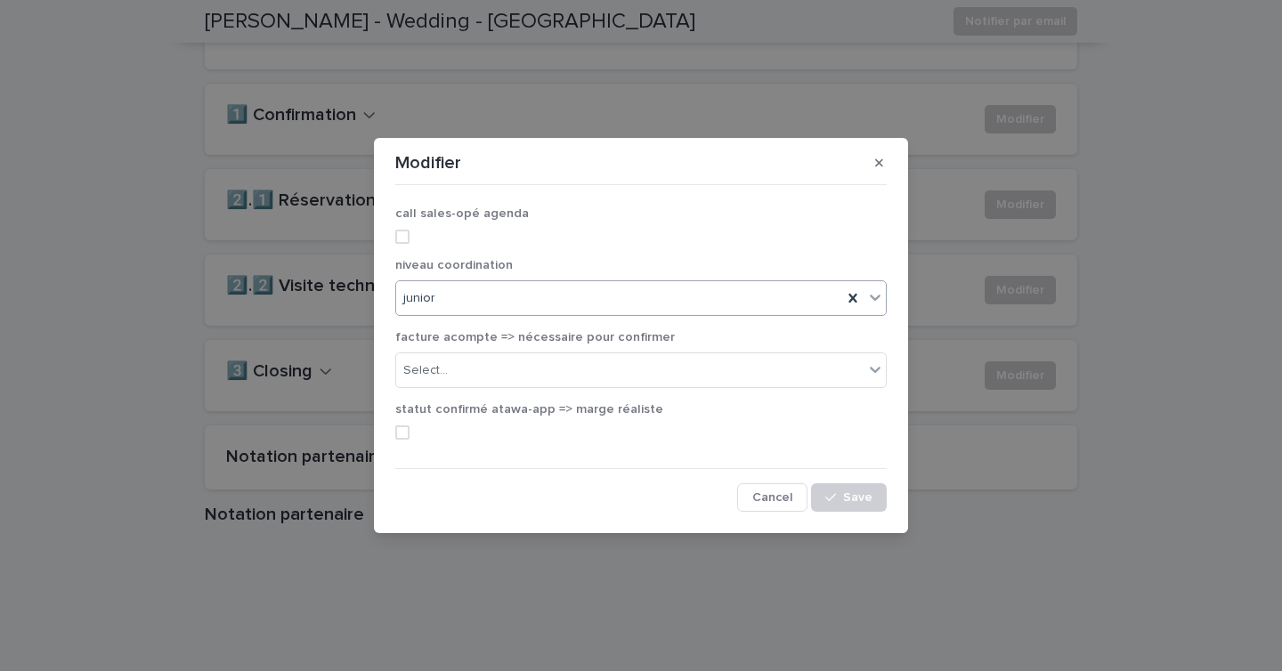
click at [577, 300] on div "junior" at bounding box center [619, 298] width 446 height 29
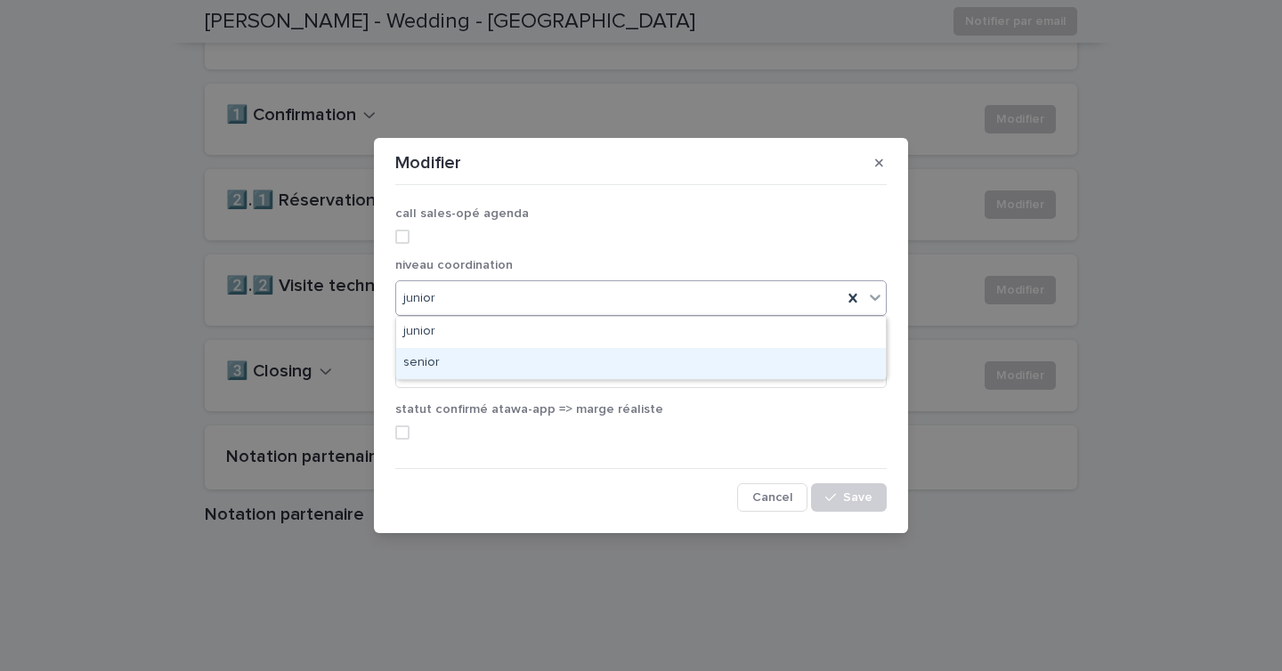
click at [539, 359] on div "senior" at bounding box center [641, 363] width 490 height 31
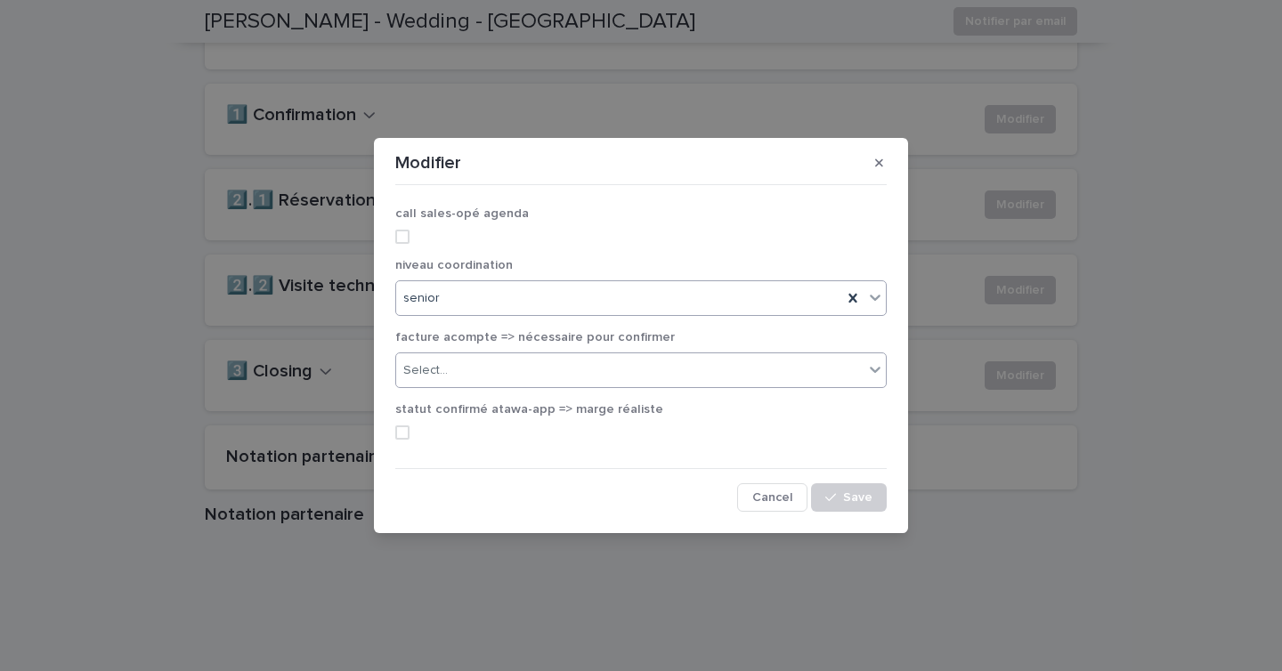
click at [523, 371] on div "Select..." at bounding box center [629, 370] width 467 height 29
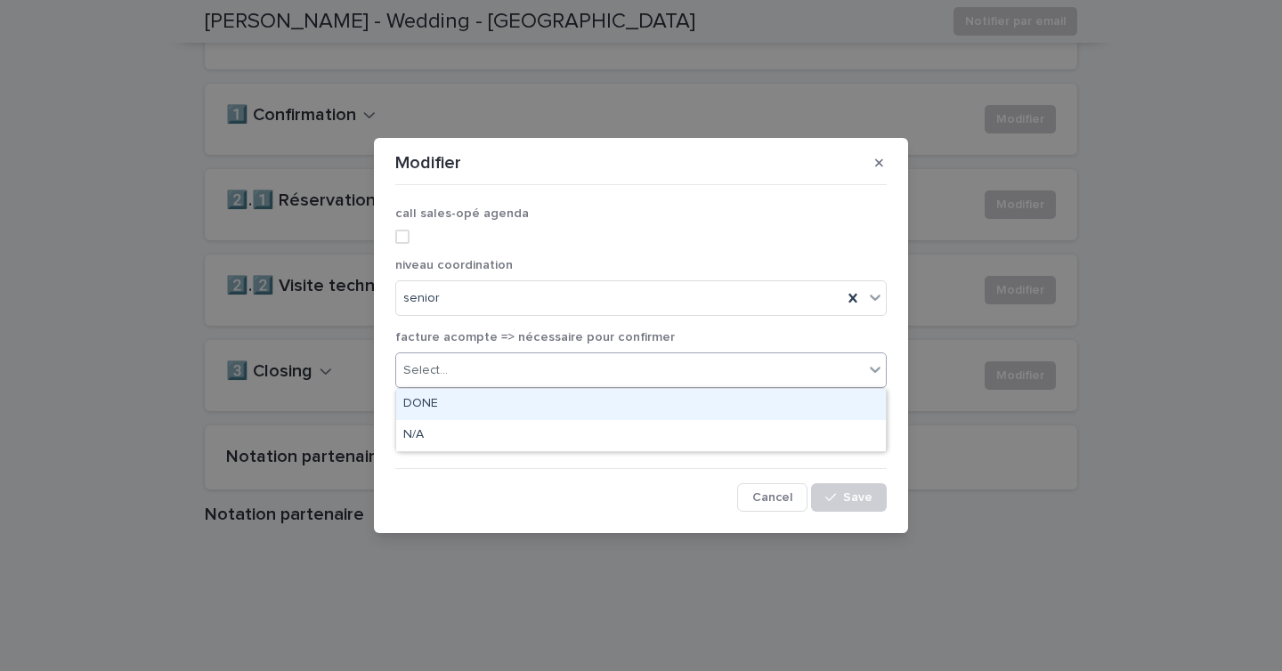
click at [507, 406] on div "DONE" at bounding box center [641, 404] width 490 height 31
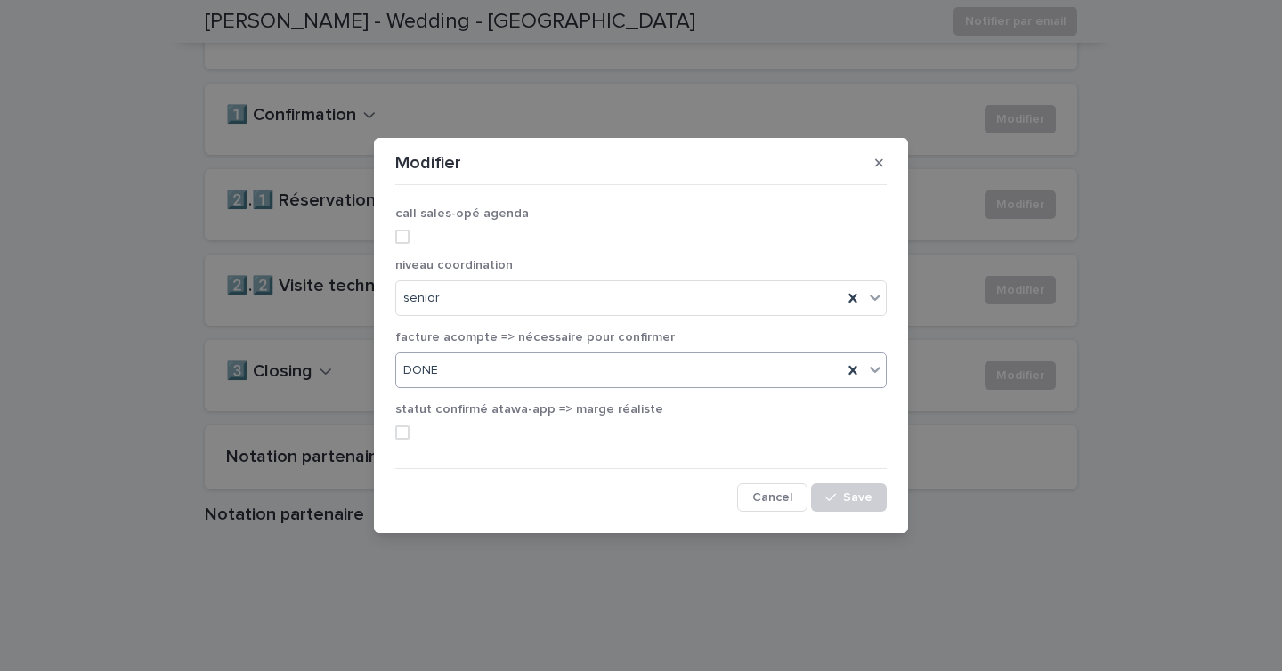
click at [405, 433] on span at bounding box center [402, 433] width 14 height 14
click at [408, 242] on span at bounding box center [402, 237] width 14 height 14
click at [838, 491] on div "button" at bounding box center [834, 497] width 18 height 12
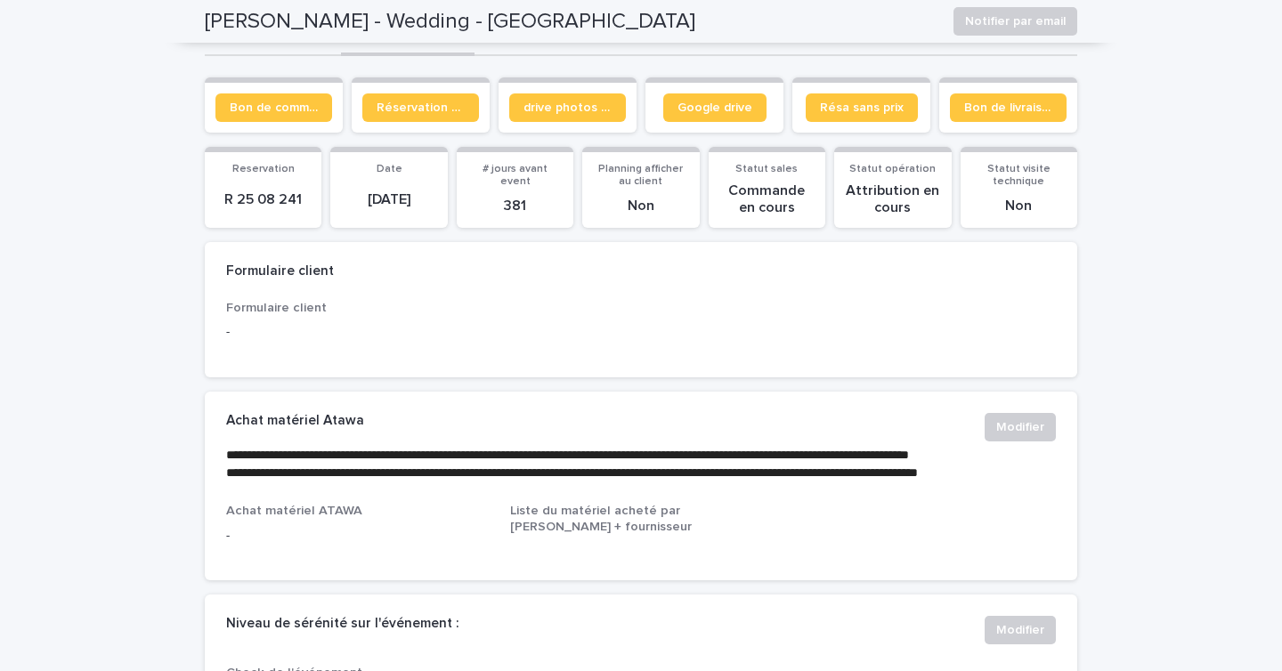
scroll to position [0, 0]
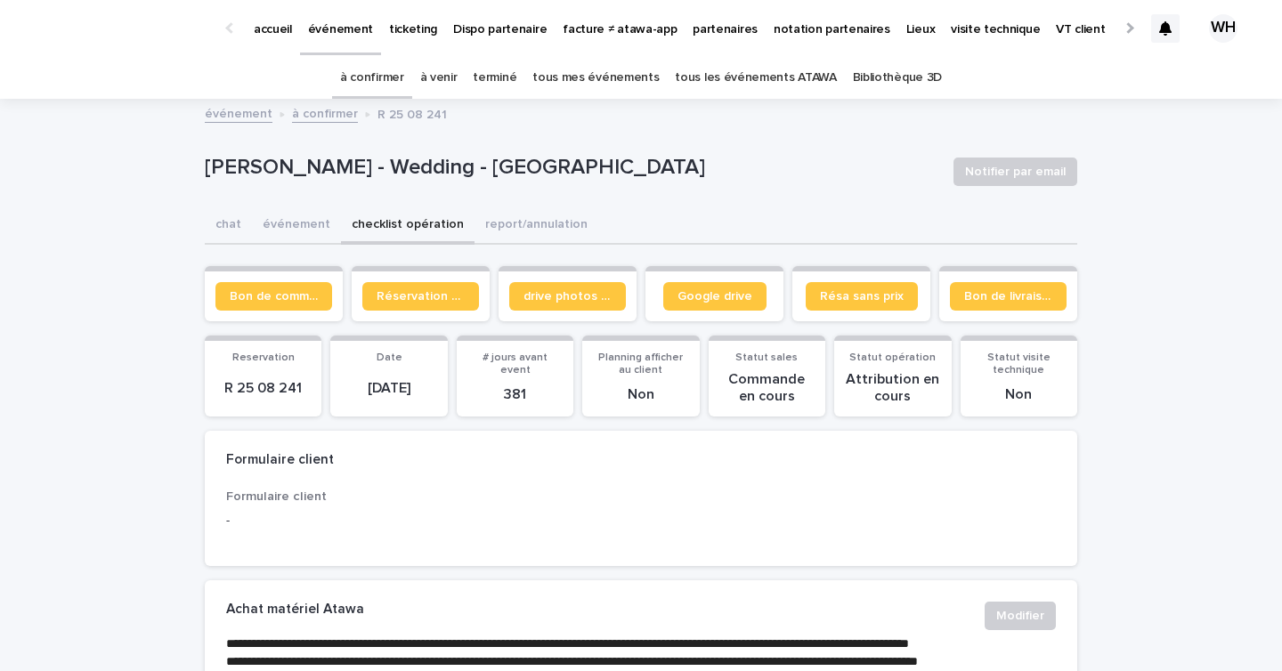
click at [343, 29] on p "événement" at bounding box center [340, 18] width 65 height 37
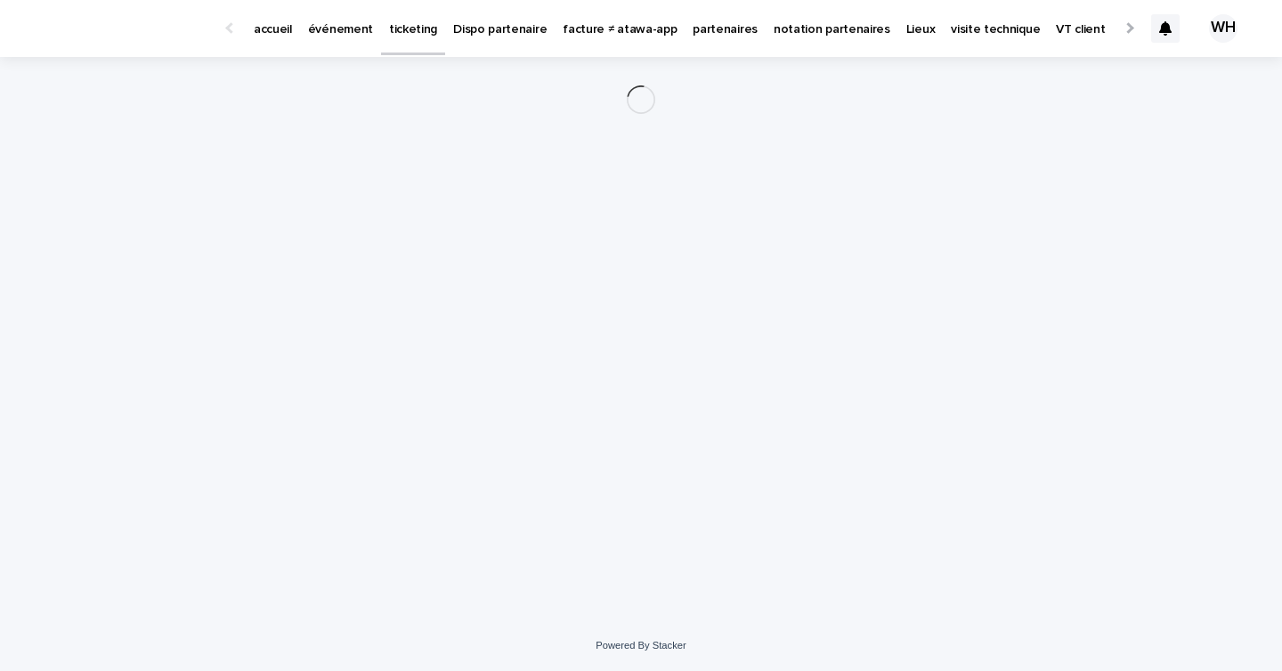
click at [938, 172] on div "Loading... Saving… Loading... Saving…" at bounding box center [641, 316] width 890 height 519
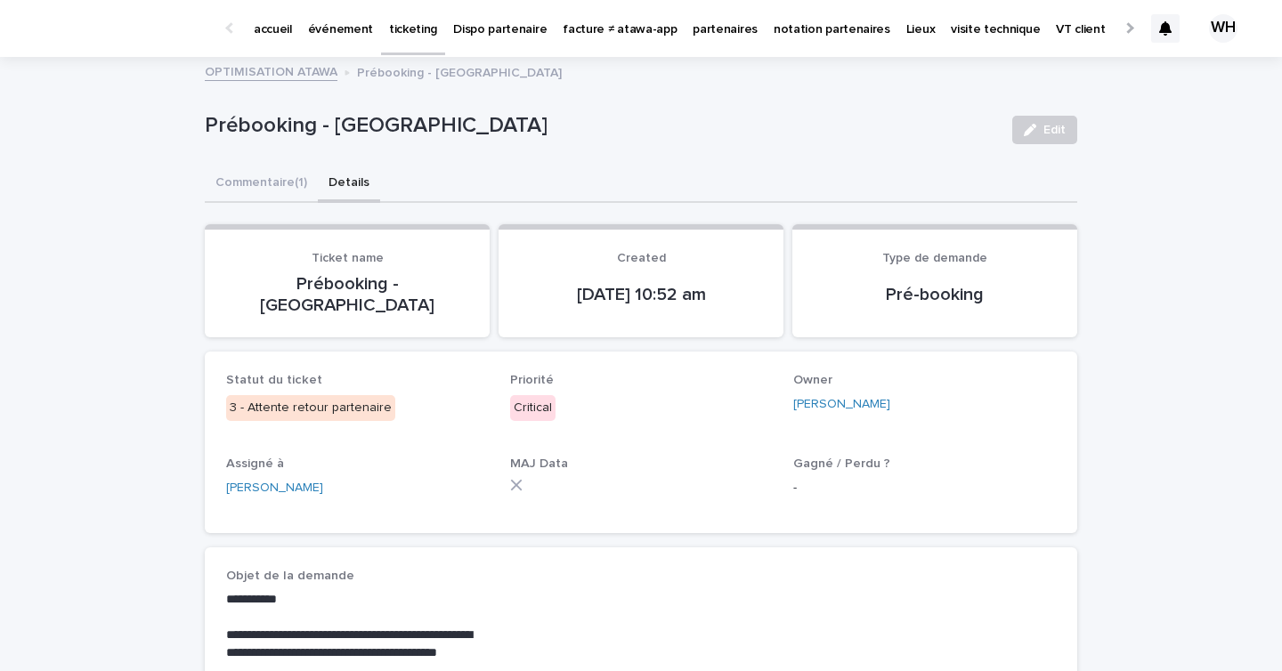
click at [341, 28] on p "événement" at bounding box center [340, 18] width 65 height 37
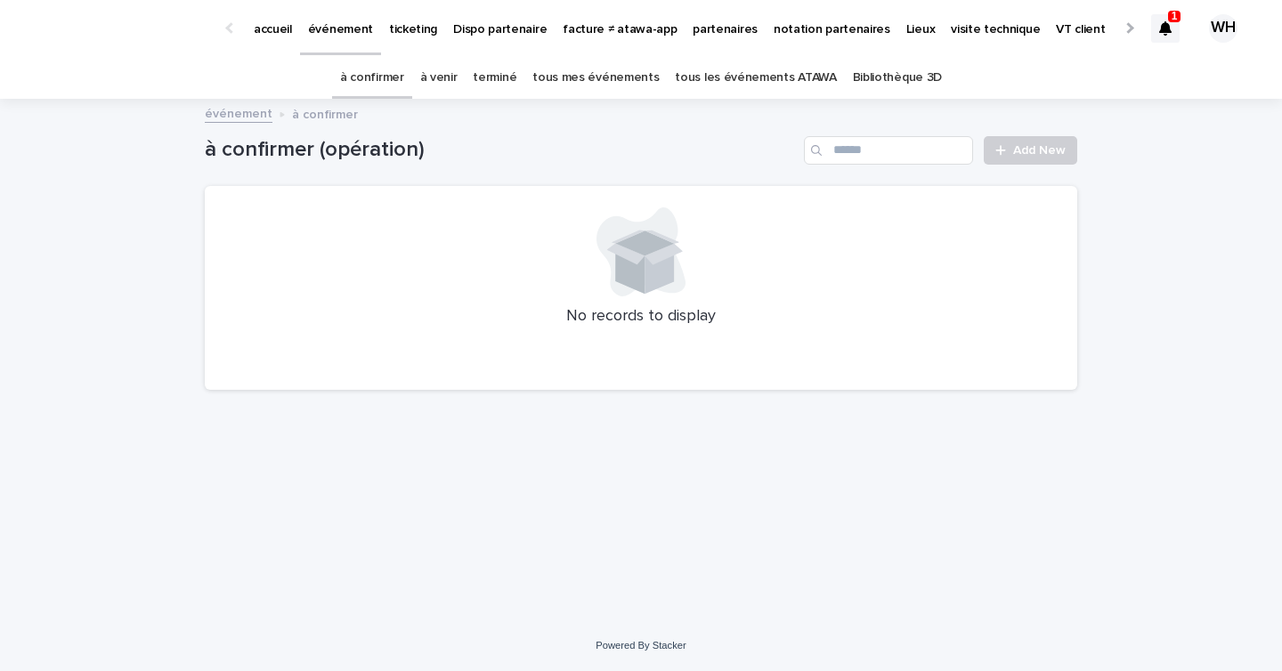
click at [1168, 15] on div "1" at bounding box center [1174, 17] width 12 height 12
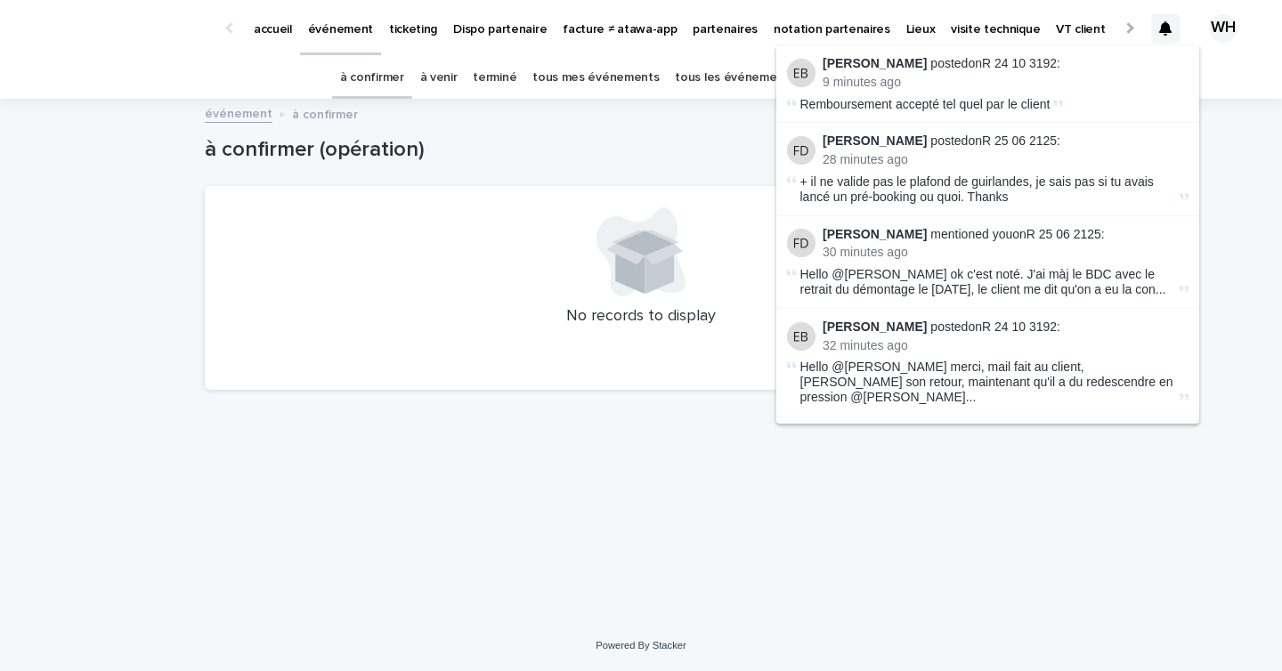
click at [1253, 64] on div "à confirmer à venir terminé tous mes événements tous les événements ATAWA Bibli…" at bounding box center [641, 78] width 1282 height 42
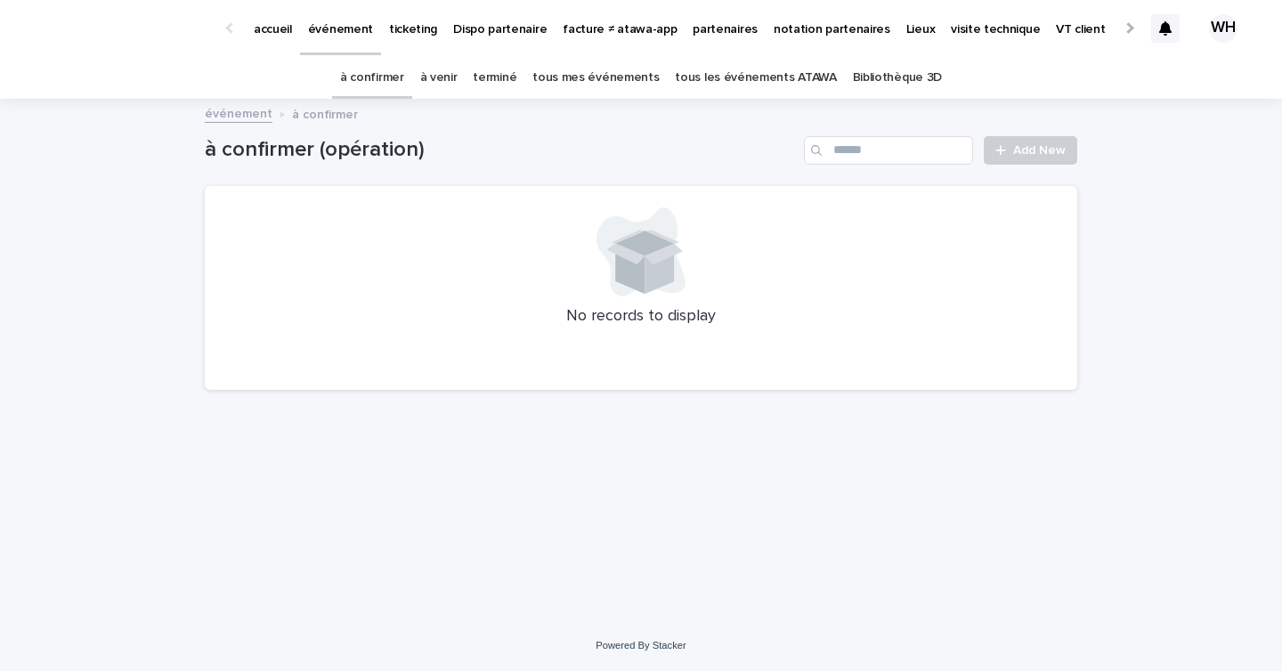
click at [1174, 25] on div at bounding box center [1165, 28] width 28 height 28
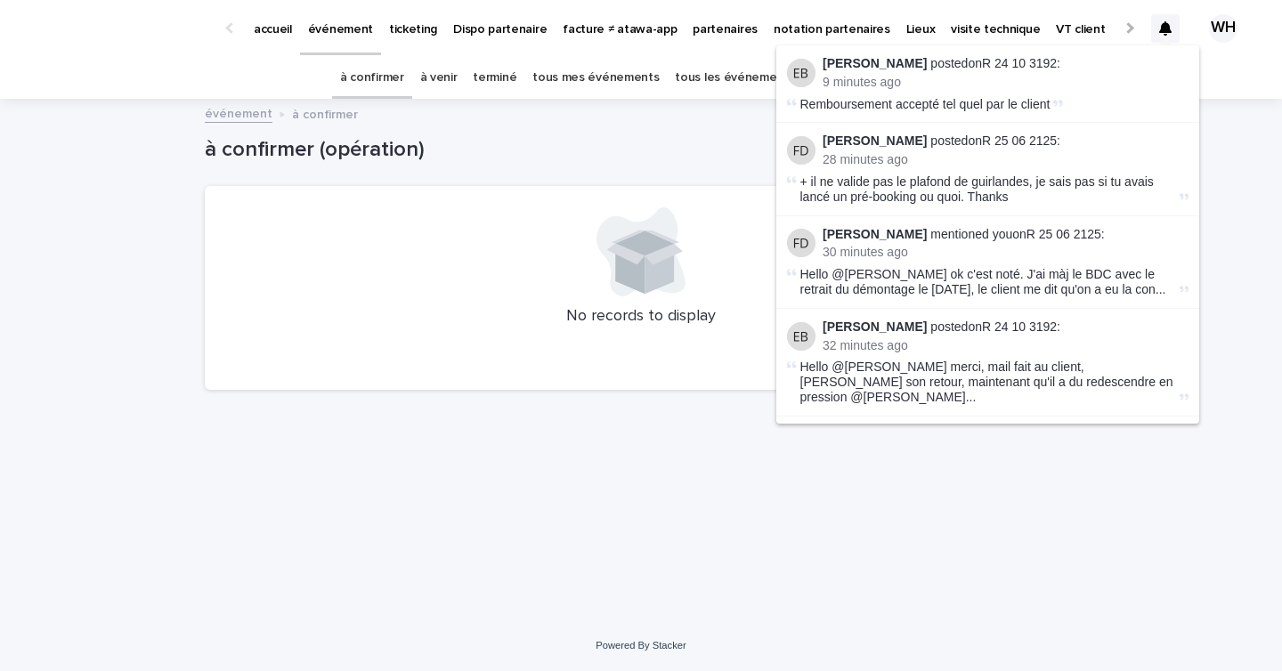
click at [1223, 64] on div "Esteban Bolanos posted on R 24 10 3192 : 9 minutes ago Remboursement accepté te…" at bounding box center [1198, 28] width 95 height 75
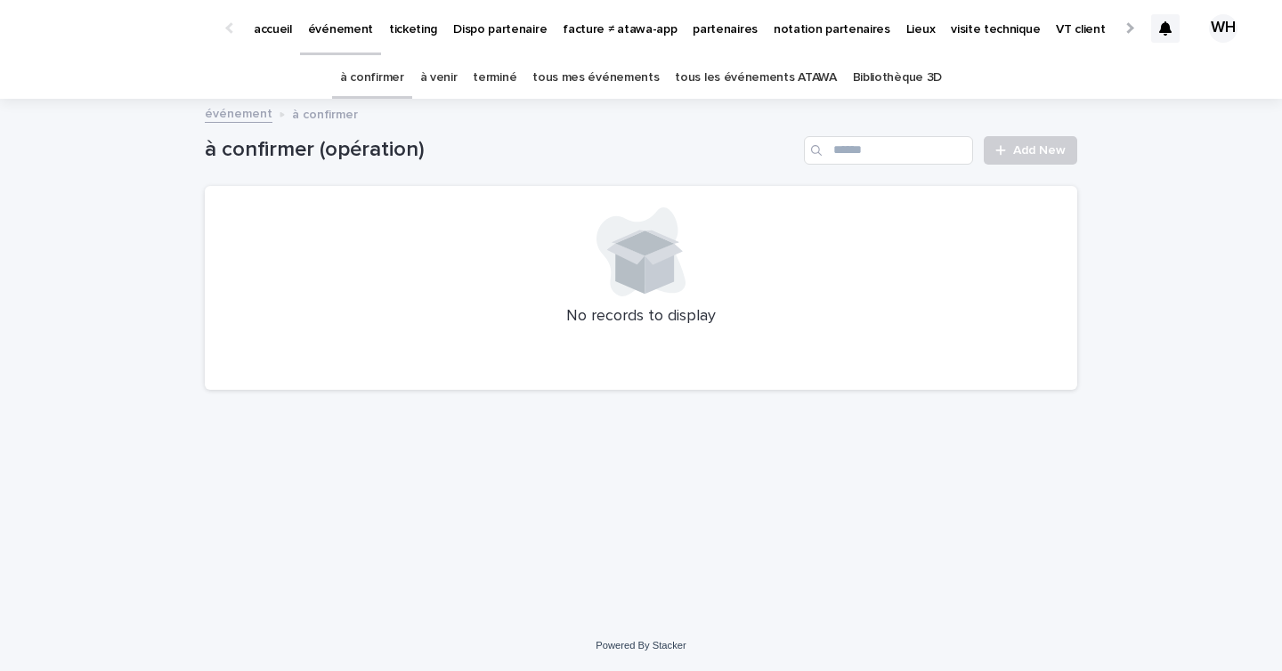
click at [330, 37] on link "événement" at bounding box center [340, 26] width 81 height 53
